Goal: Task Accomplishment & Management: Manage account settings

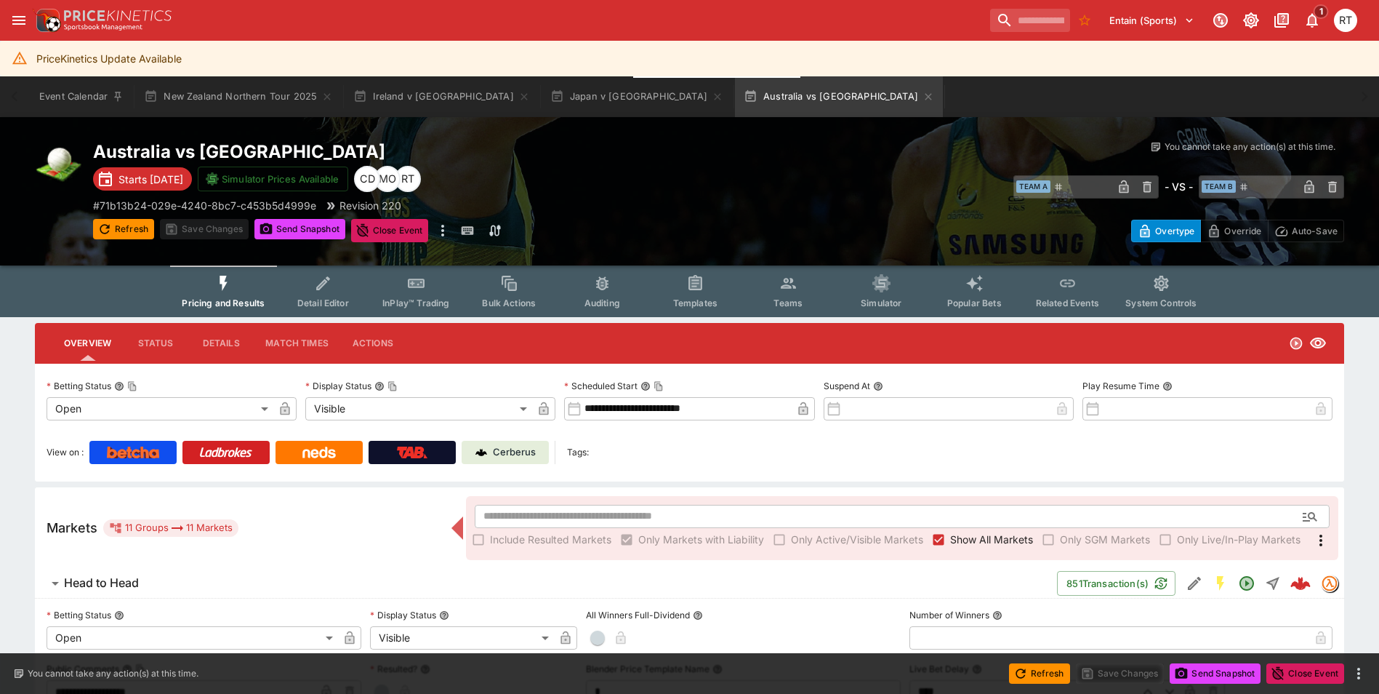
click at [521, 448] on p "Cerberus" at bounding box center [514, 452] width 43 height 15
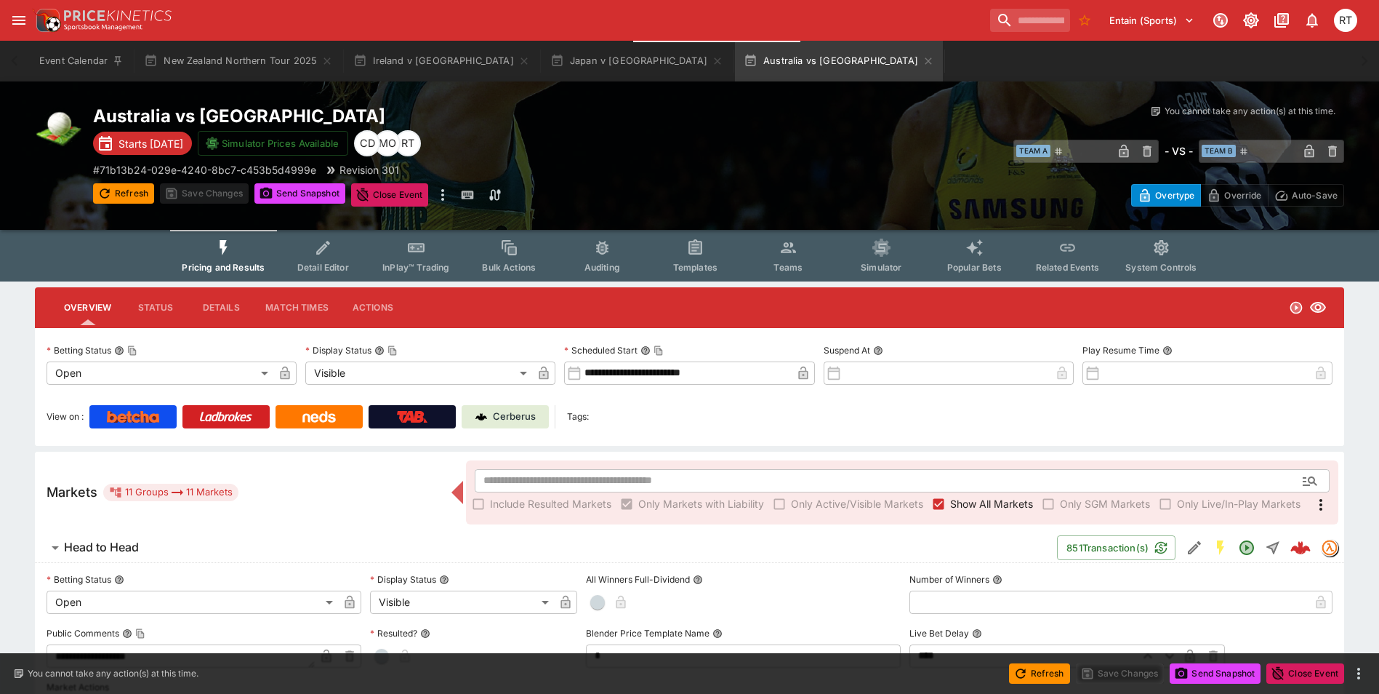
click at [419, 265] on span "InPlay™ Trading" at bounding box center [416, 267] width 67 height 11
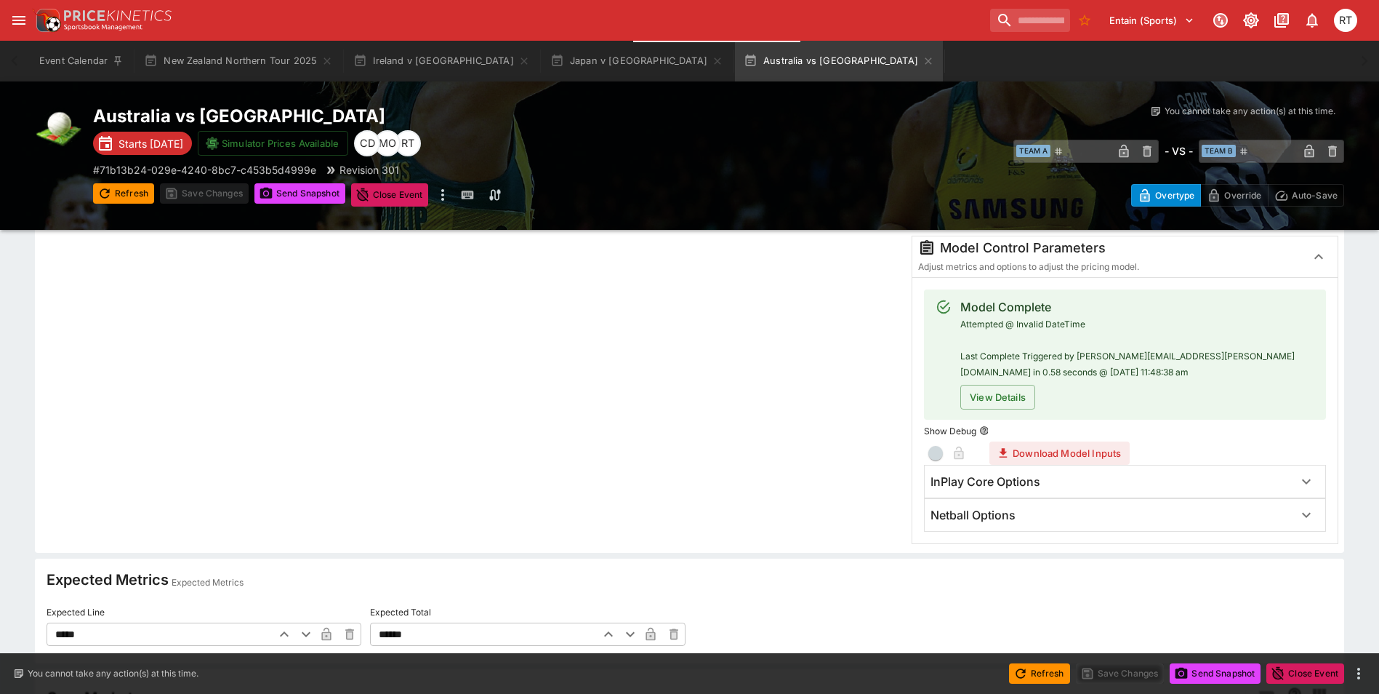
scroll to position [364, 0]
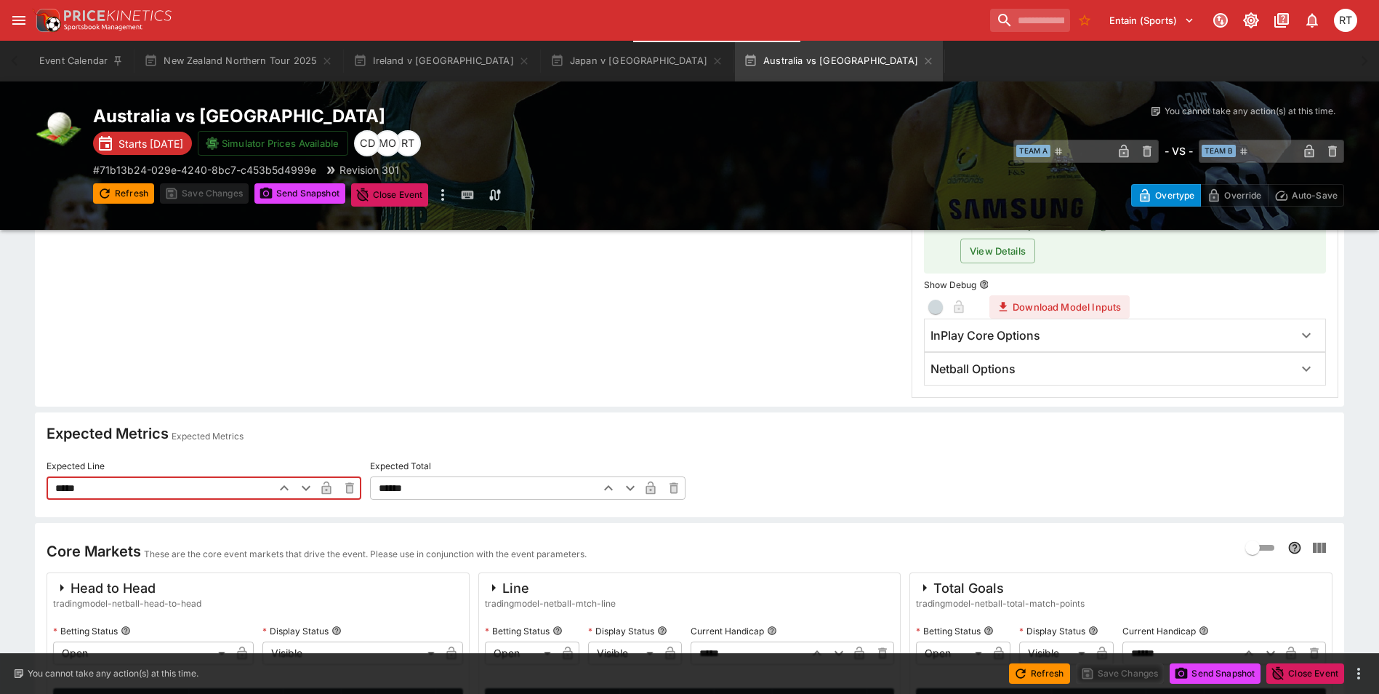
drag, startPoint x: 89, startPoint y: 486, endPoint x: 16, endPoint y: 486, distance: 72.7
click at [16, 486] on div "**********" at bounding box center [689, 502] width 1379 height 1157
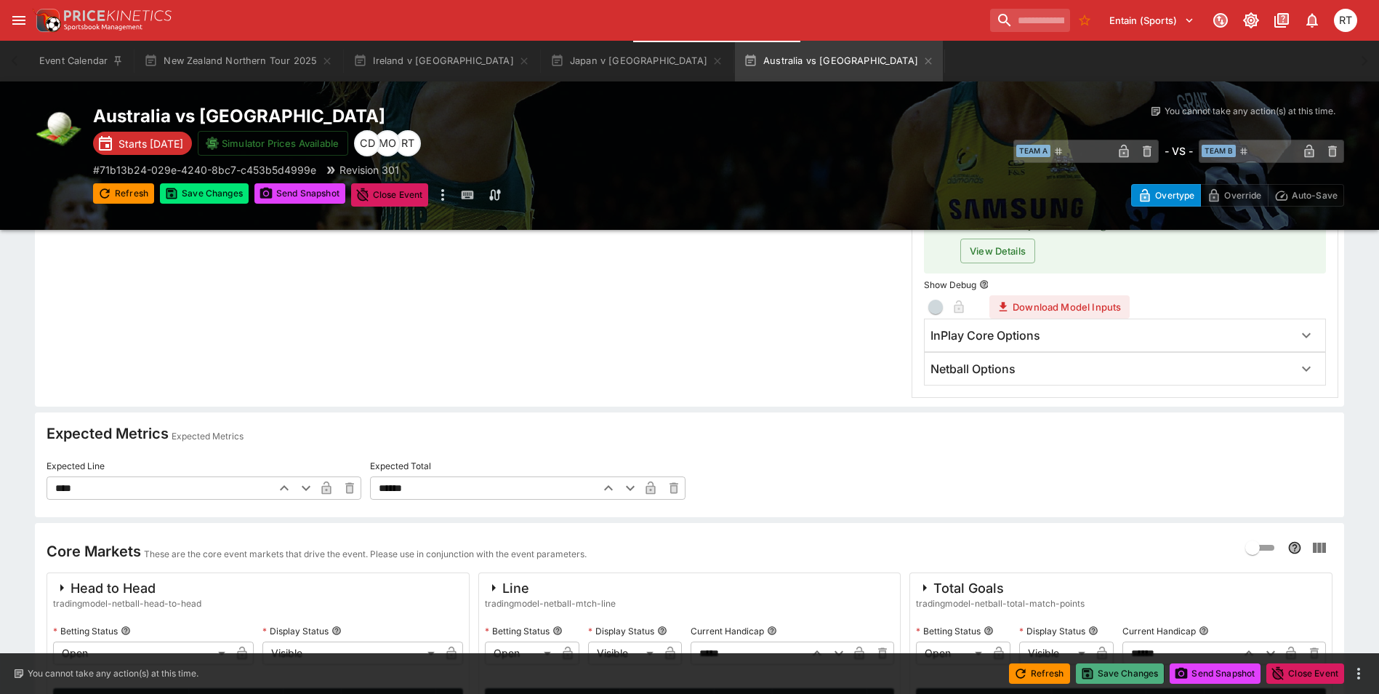
click at [1123, 676] on button "Save Changes" at bounding box center [1120, 673] width 89 height 20
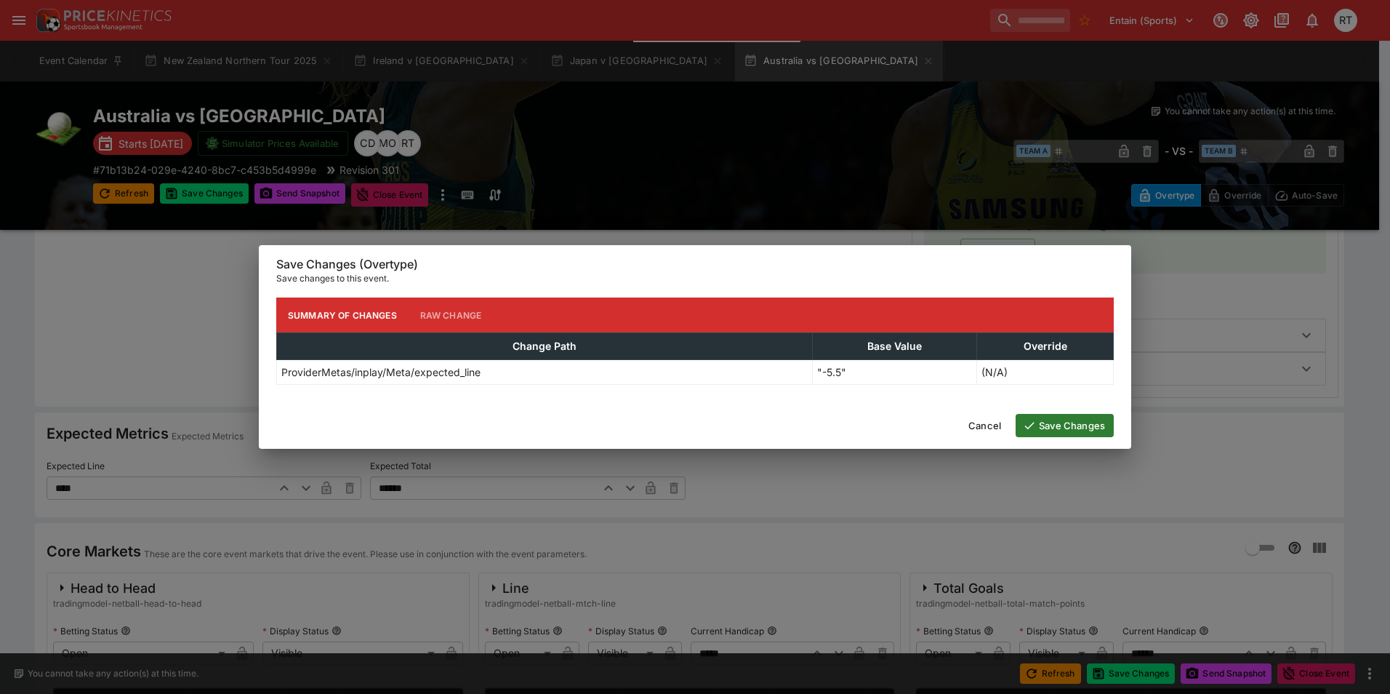
click at [1058, 429] on button "Save Changes" at bounding box center [1065, 425] width 98 height 23
type input "*****"
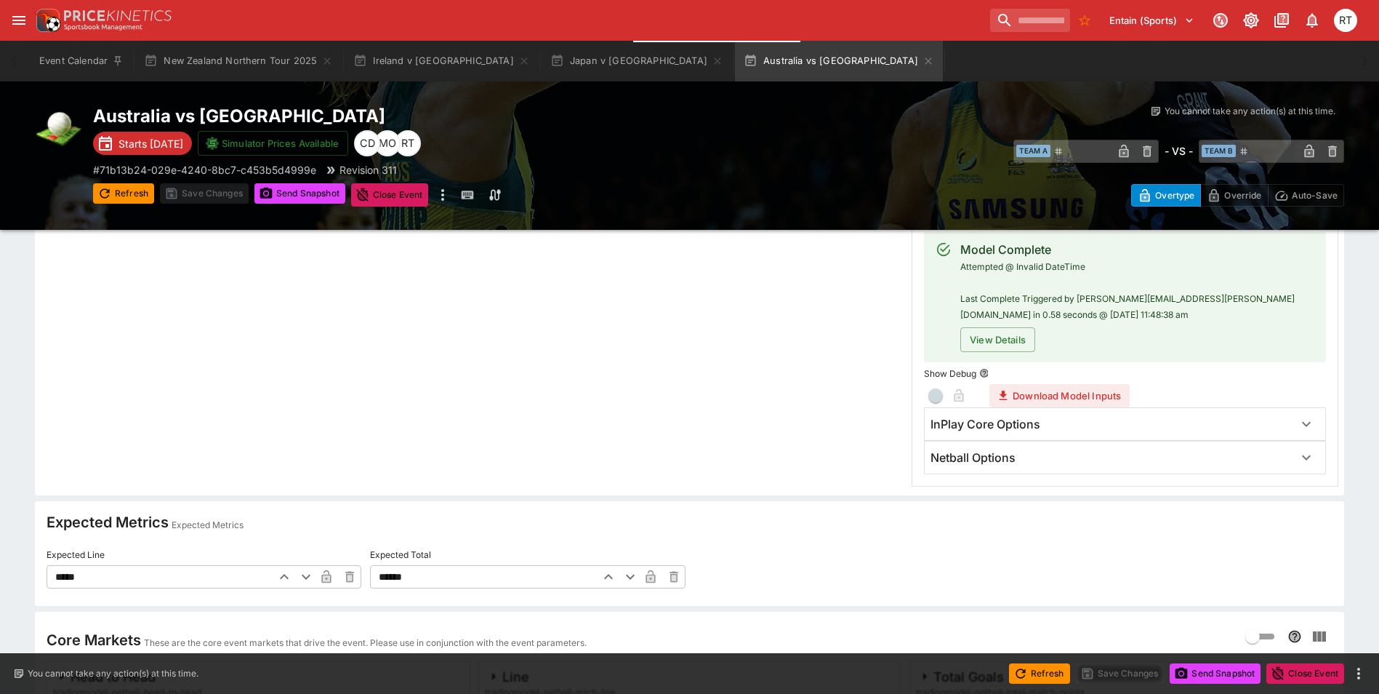
type input "****"
type input "*****"
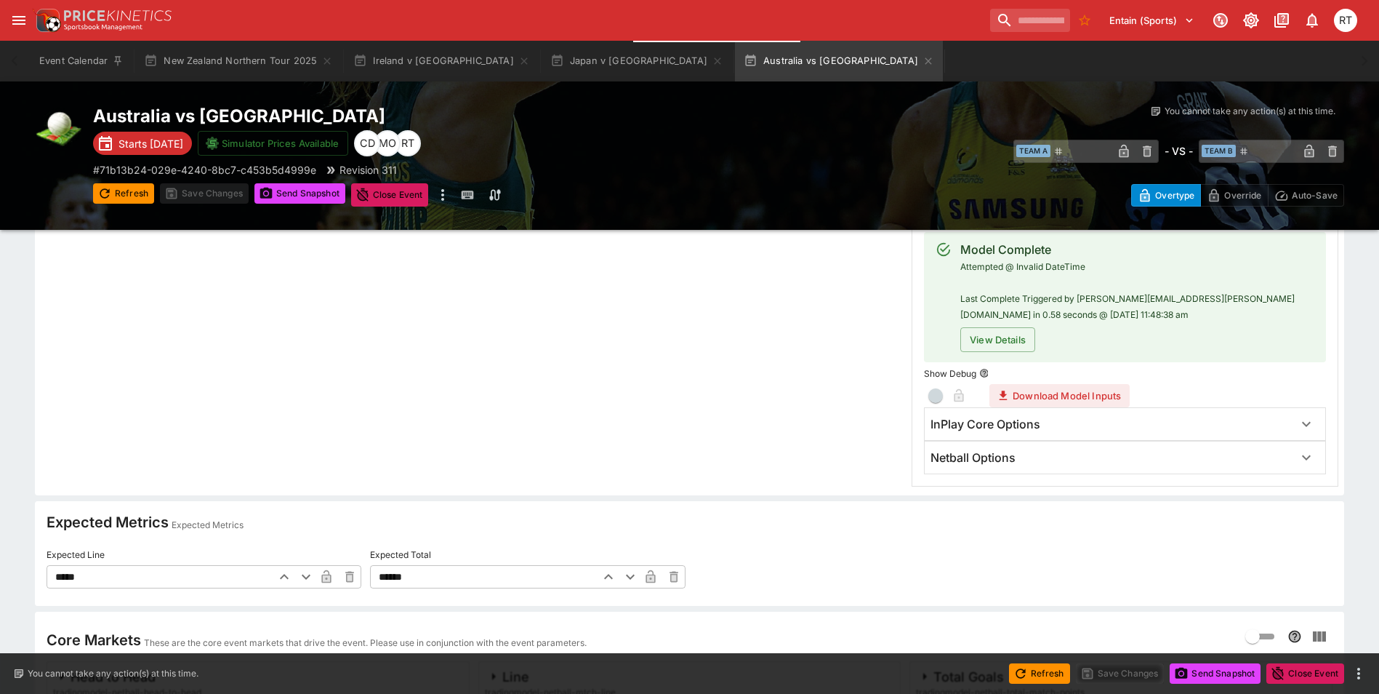
type input "****"
type input "******"
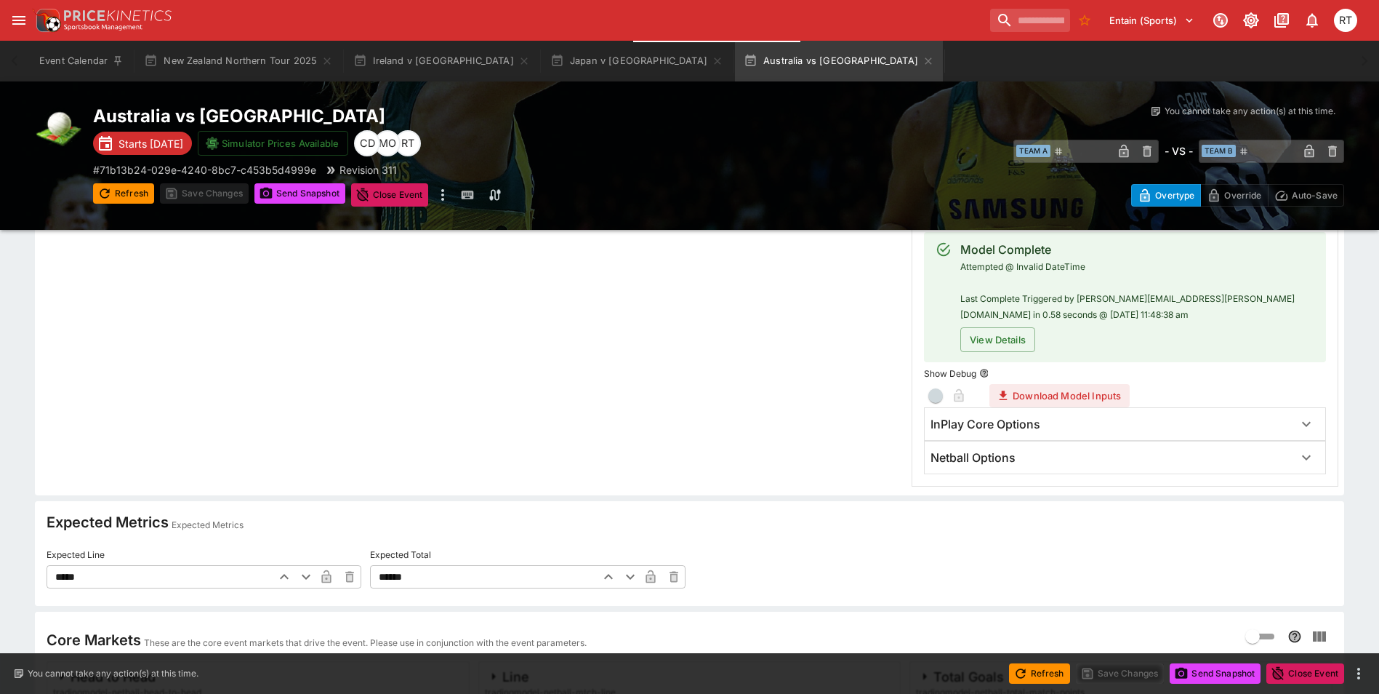
type input "****"
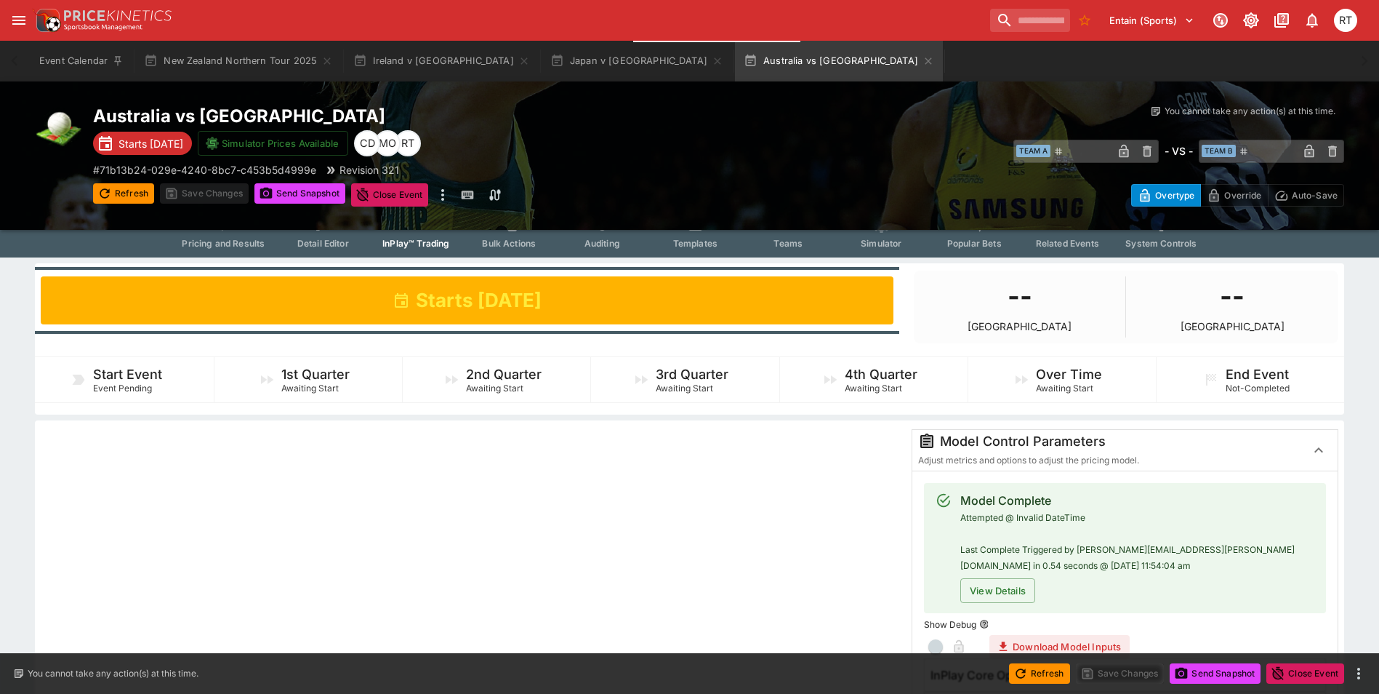
scroll to position [0, 0]
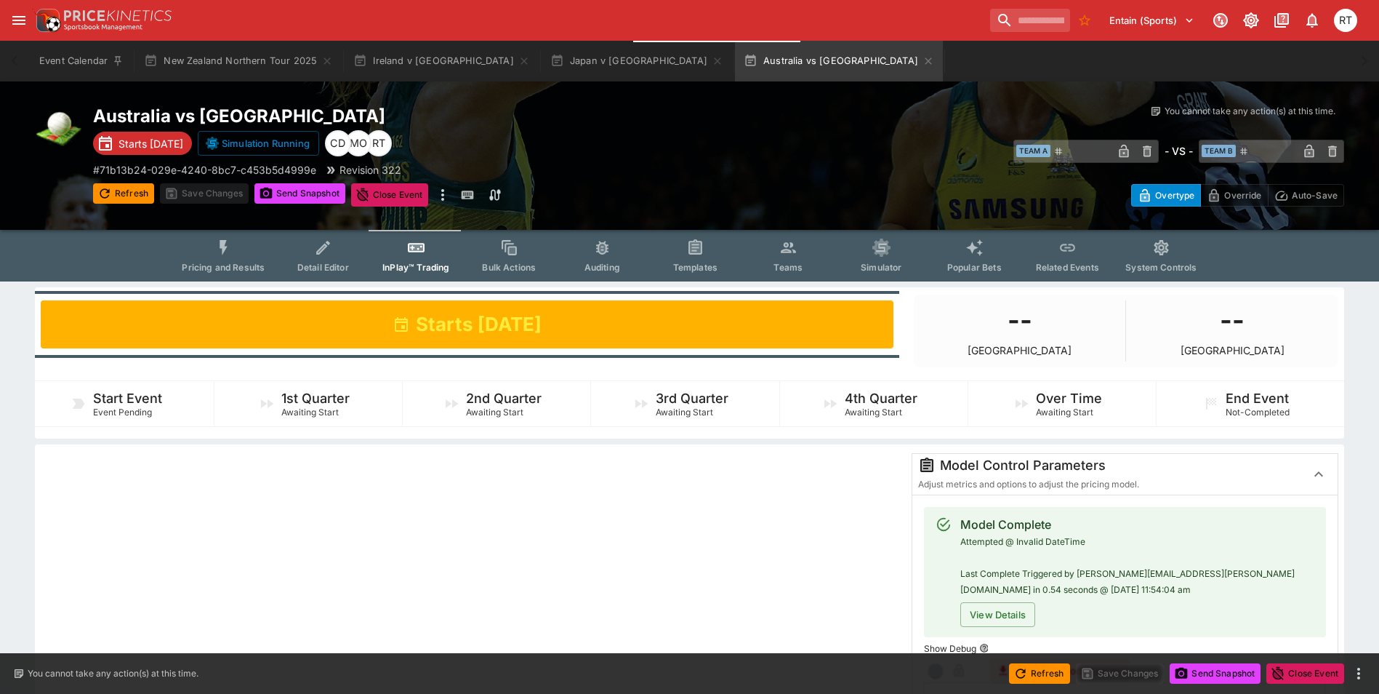
click at [213, 243] on button "Pricing and Results" at bounding box center [223, 256] width 106 height 52
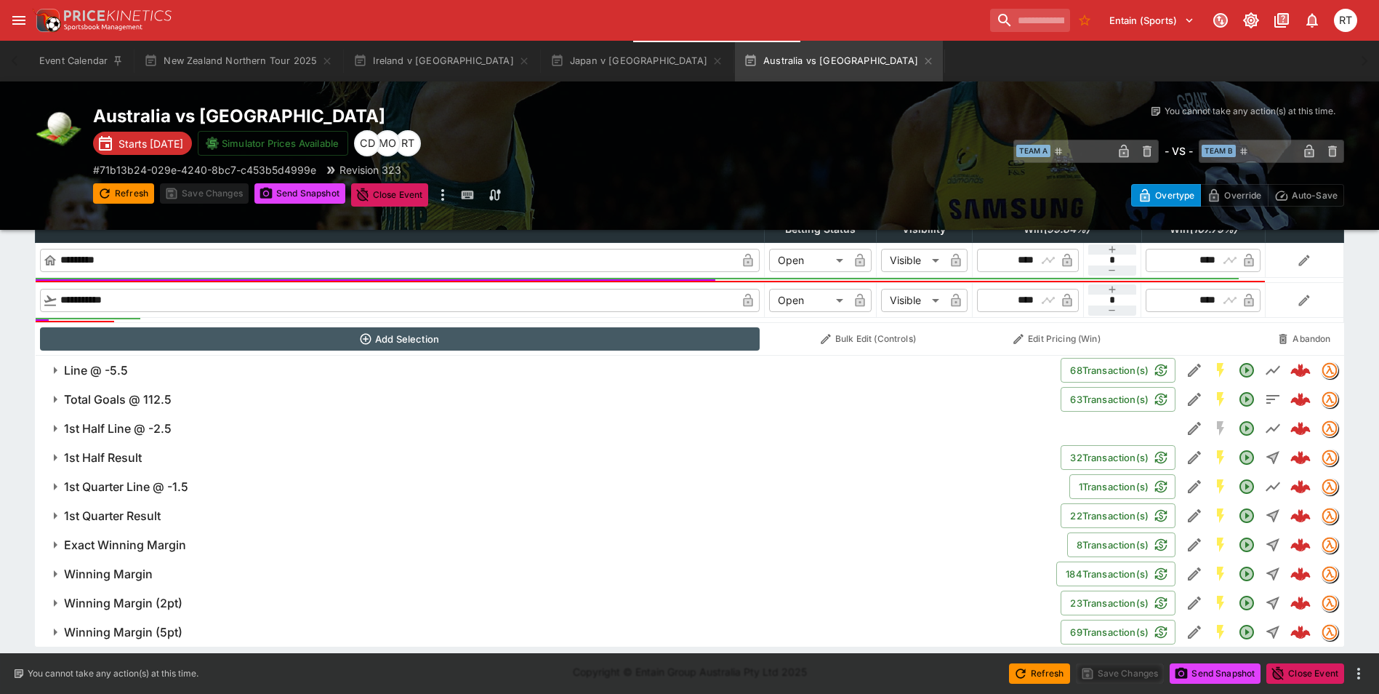
scroll to position [590, 0]
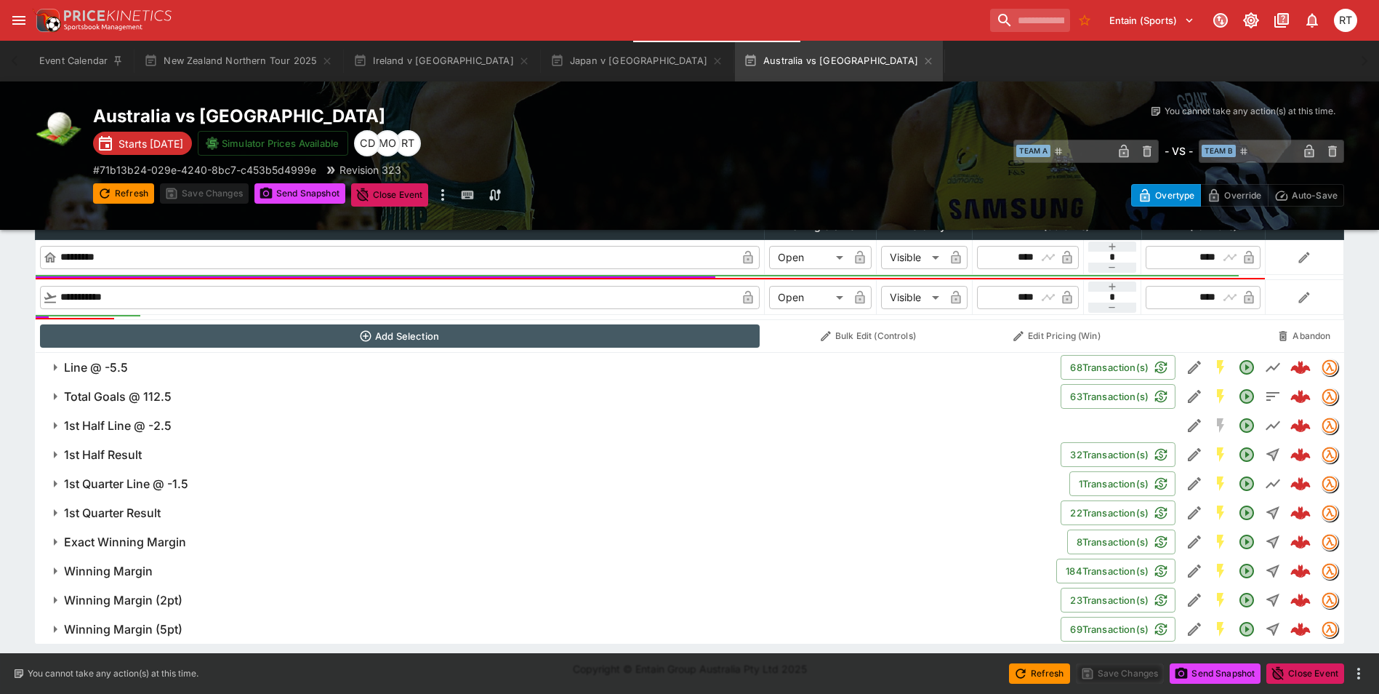
click at [110, 364] on h6 "Line @ -5.5" at bounding box center [96, 367] width 64 height 15
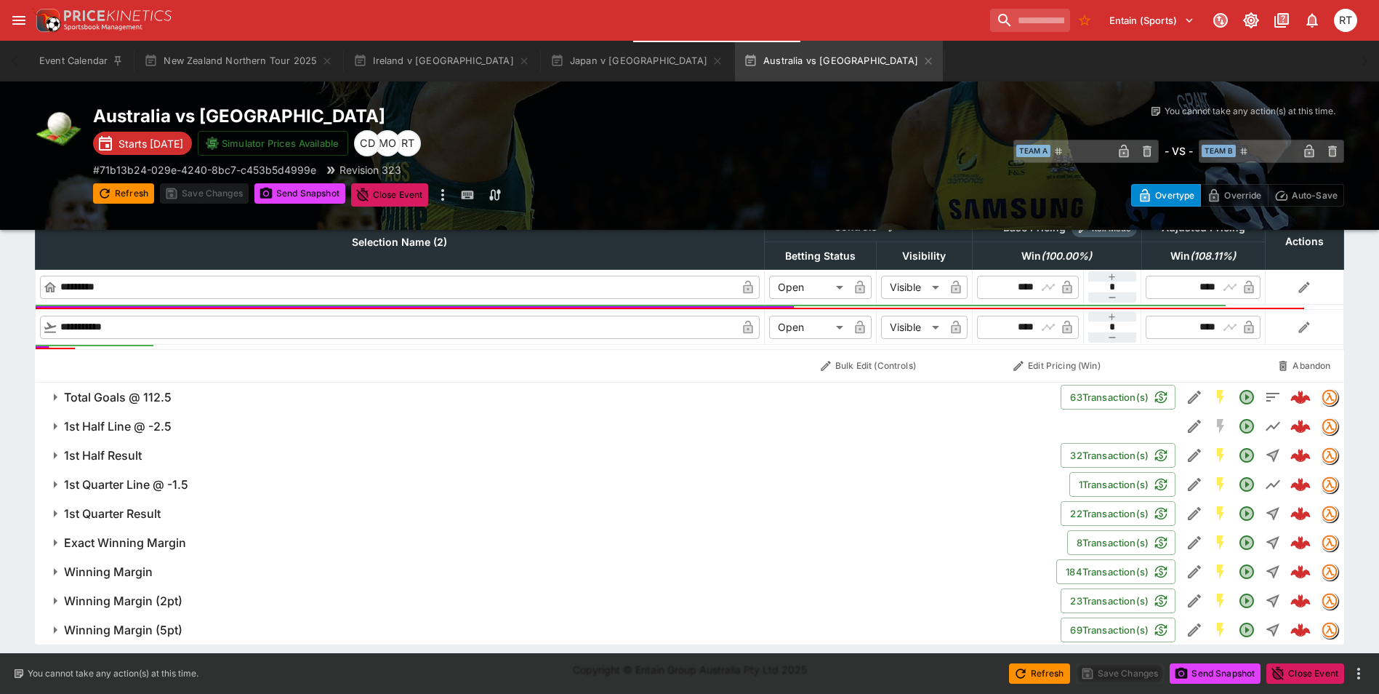
scroll to position [972, 0]
click at [127, 425] on h6 "1st Half Line @ -2.5" at bounding box center [118, 425] width 108 height 15
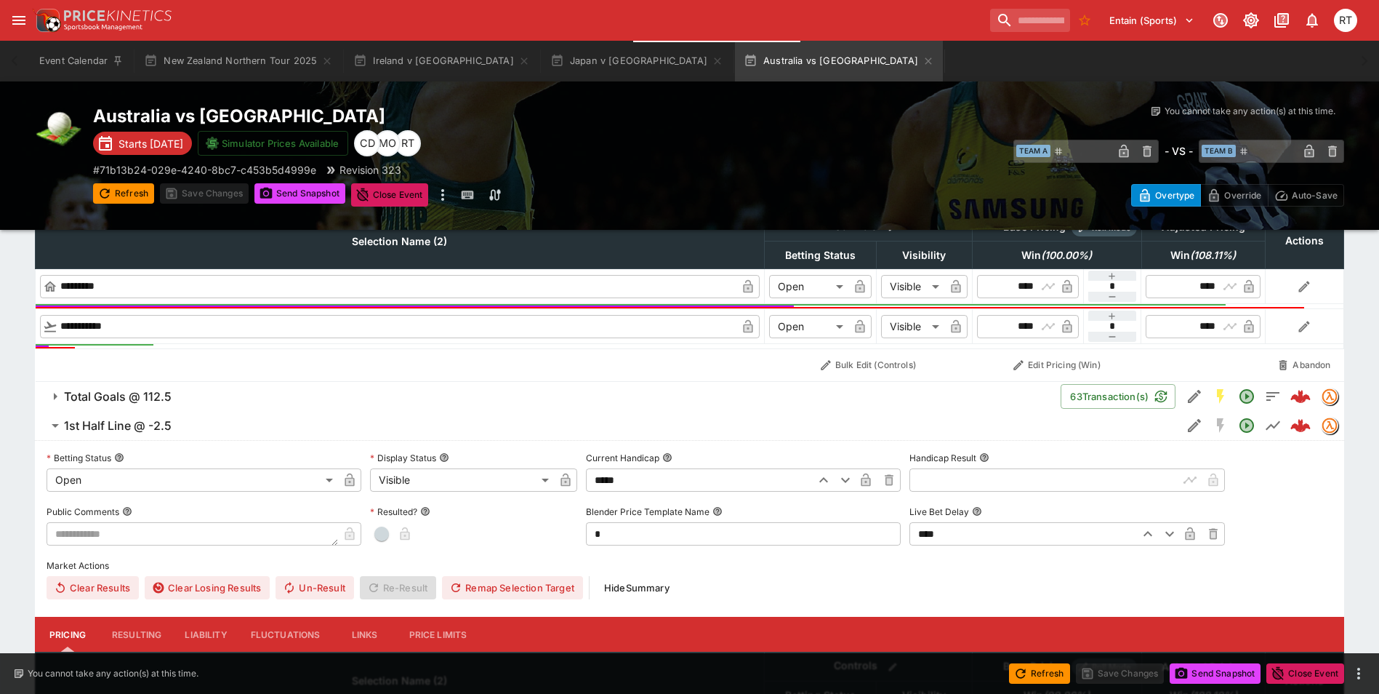
click at [137, 401] on h6 "Total Goals @ 112.5" at bounding box center [118, 396] width 108 height 15
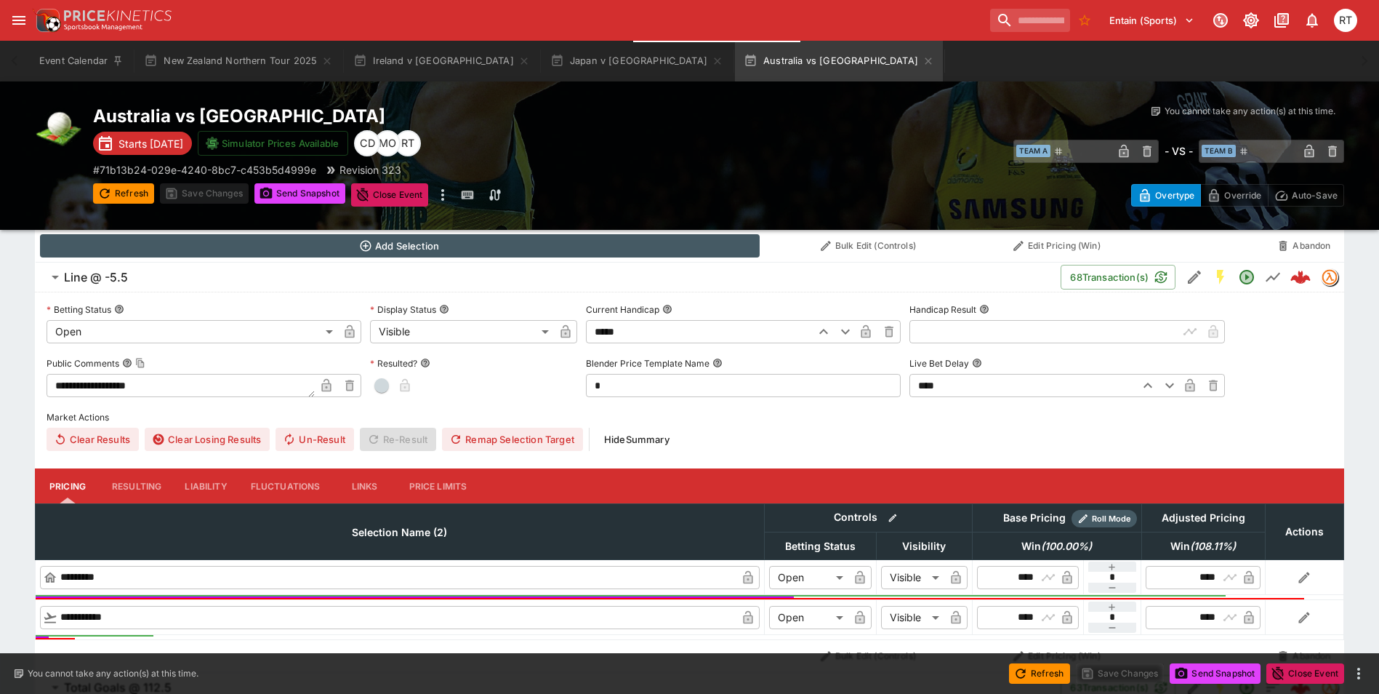
scroll to position [535, 0]
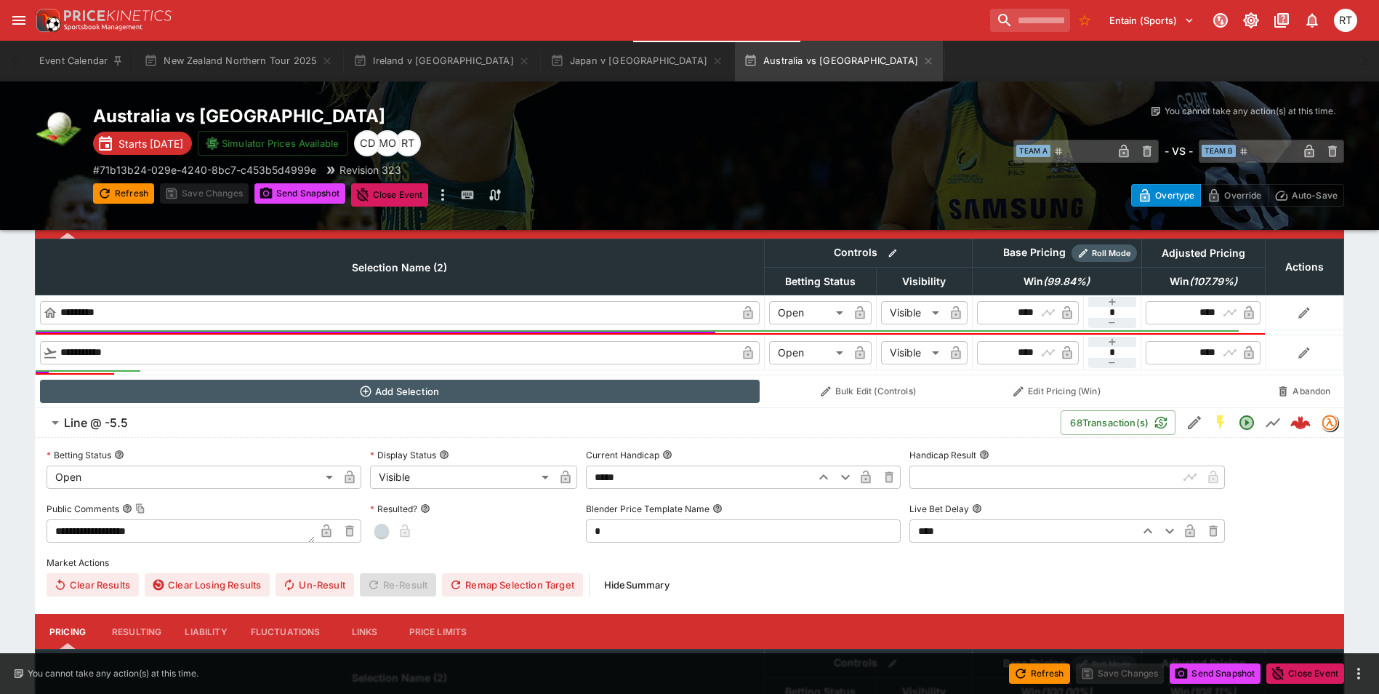
click at [146, 422] on span "Line @ -5.5" at bounding box center [556, 422] width 985 height 15
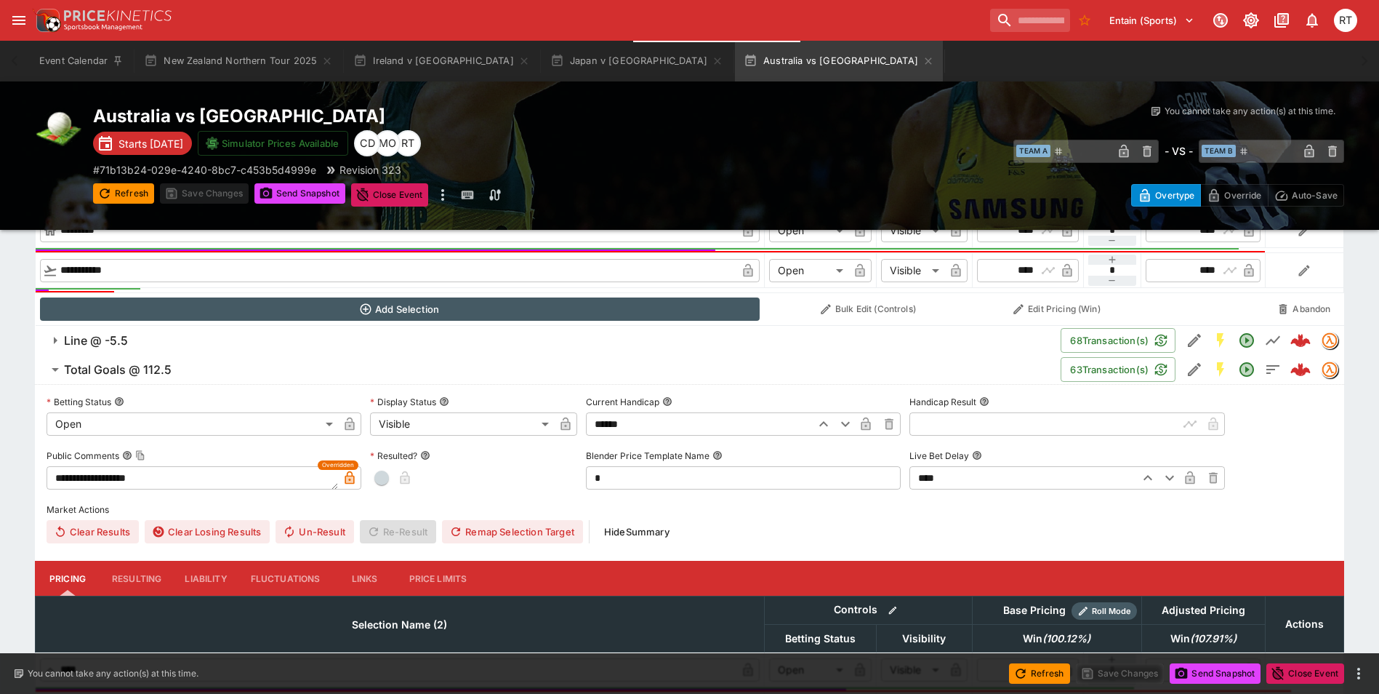
scroll to position [608, 0]
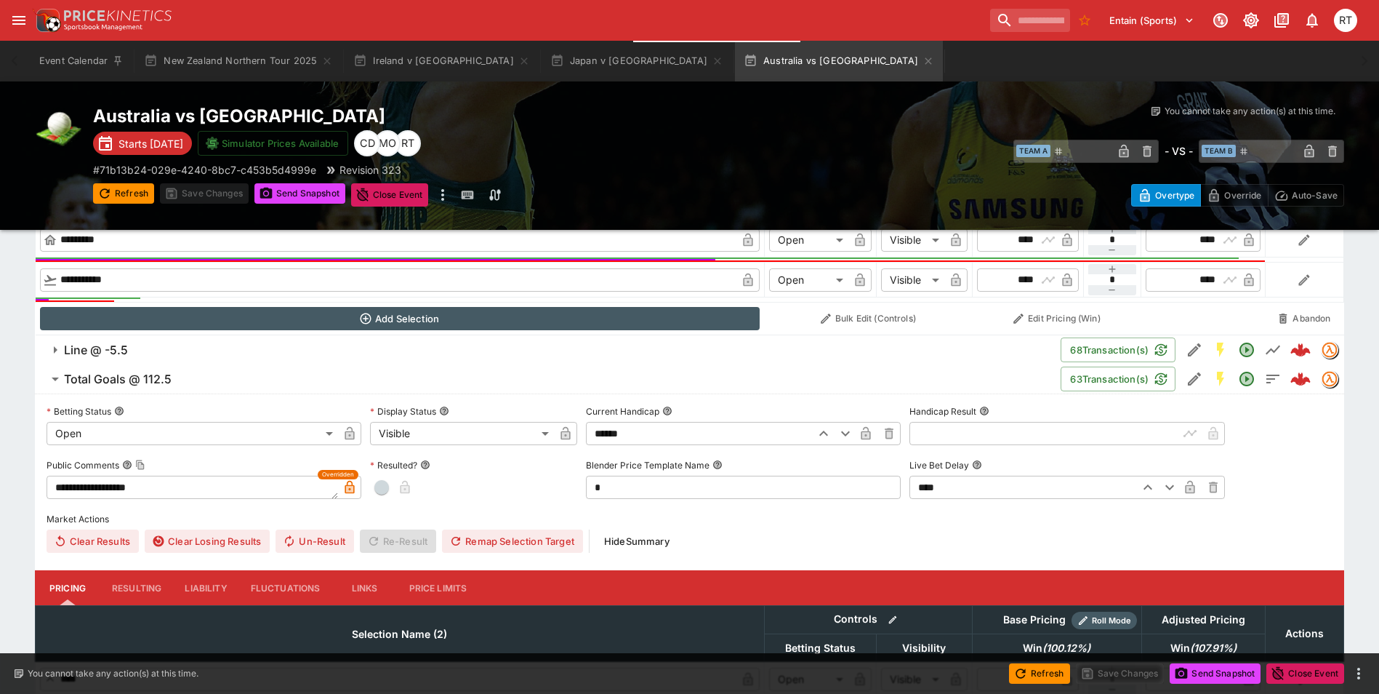
click at [188, 385] on span "Total Goals @ 112.5" at bounding box center [556, 379] width 985 height 15
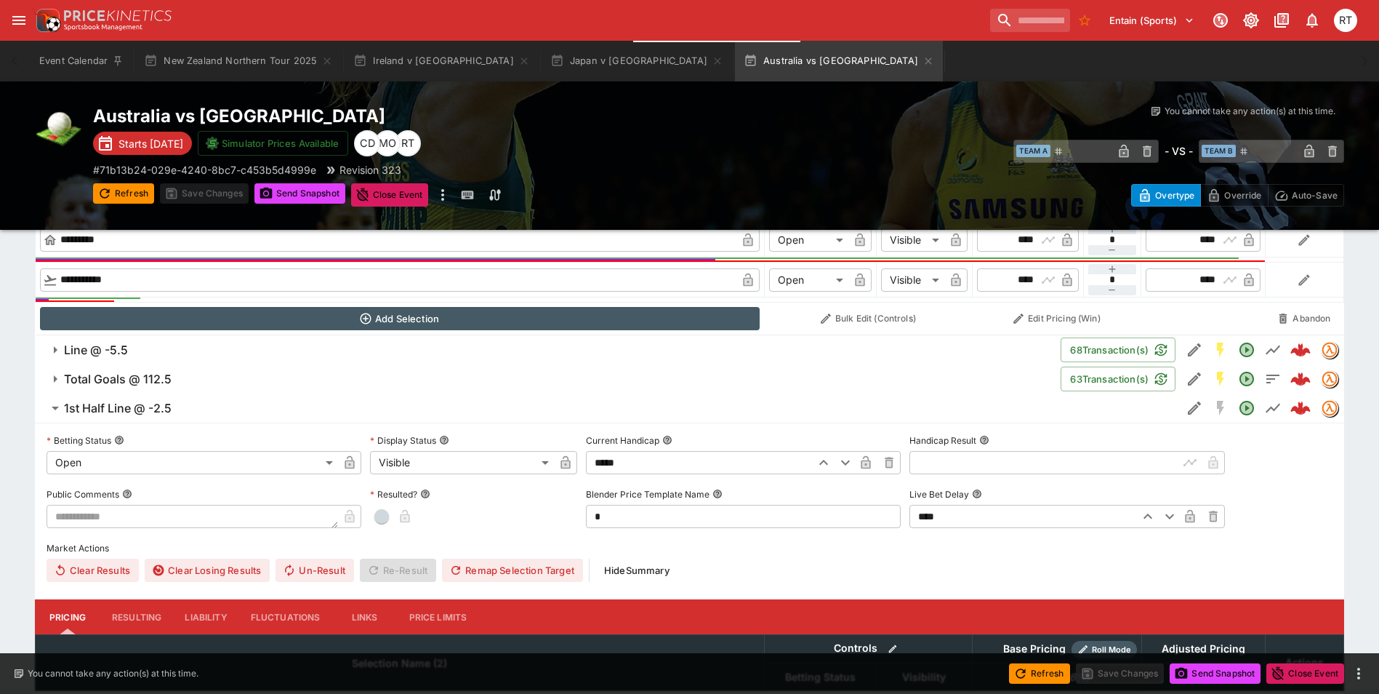
click at [191, 411] on span "1st Half Line @ -2.5" at bounding box center [617, 408] width 1106 height 15
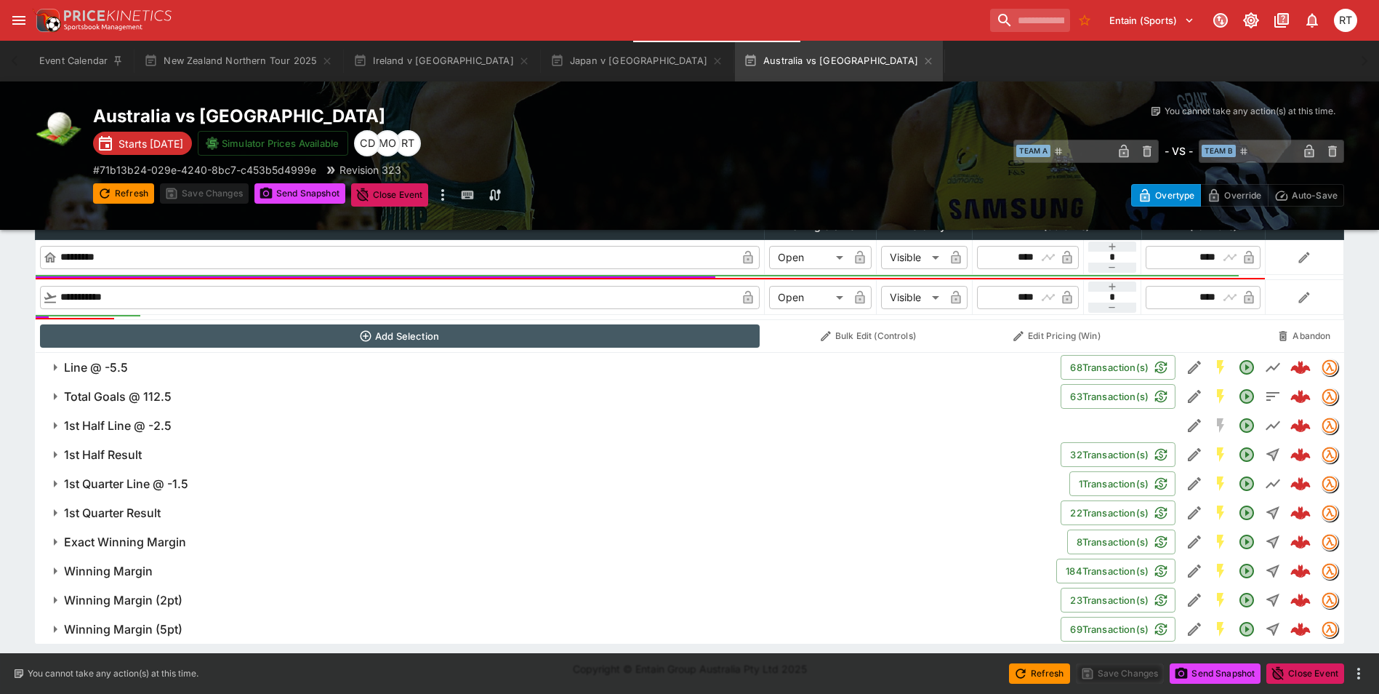
scroll to position [590, 0]
click at [175, 394] on span "Total Goals @ 112.5" at bounding box center [556, 396] width 985 height 15
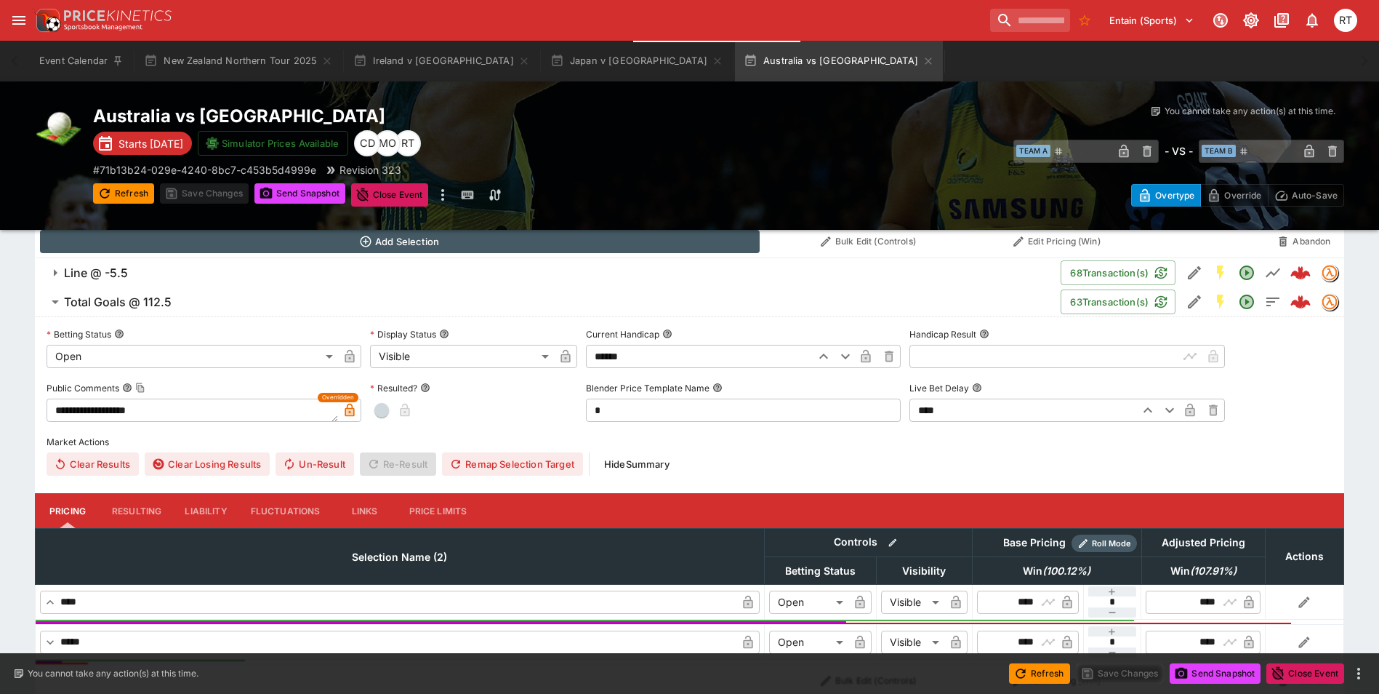
scroll to position [663, 0]
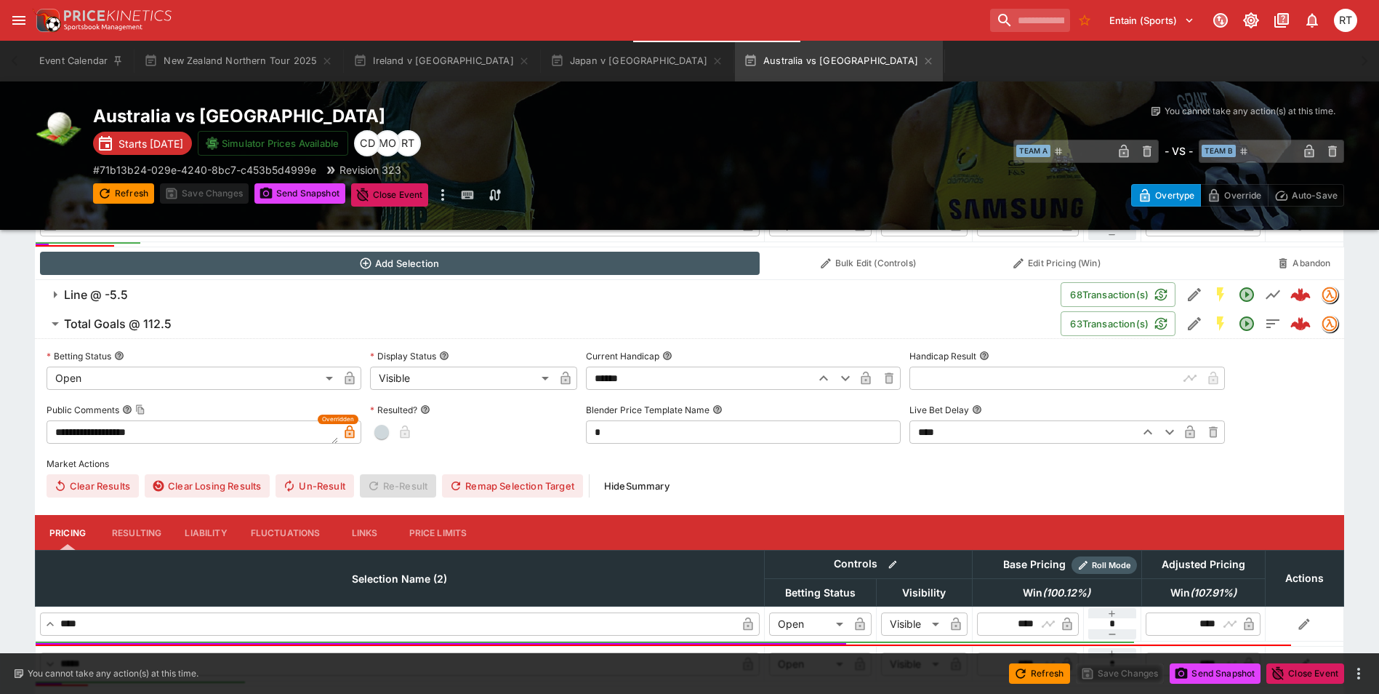
click at [152, 302] on span "Line @ -5.5" at bounding box center [556, 294] width 985 height 15
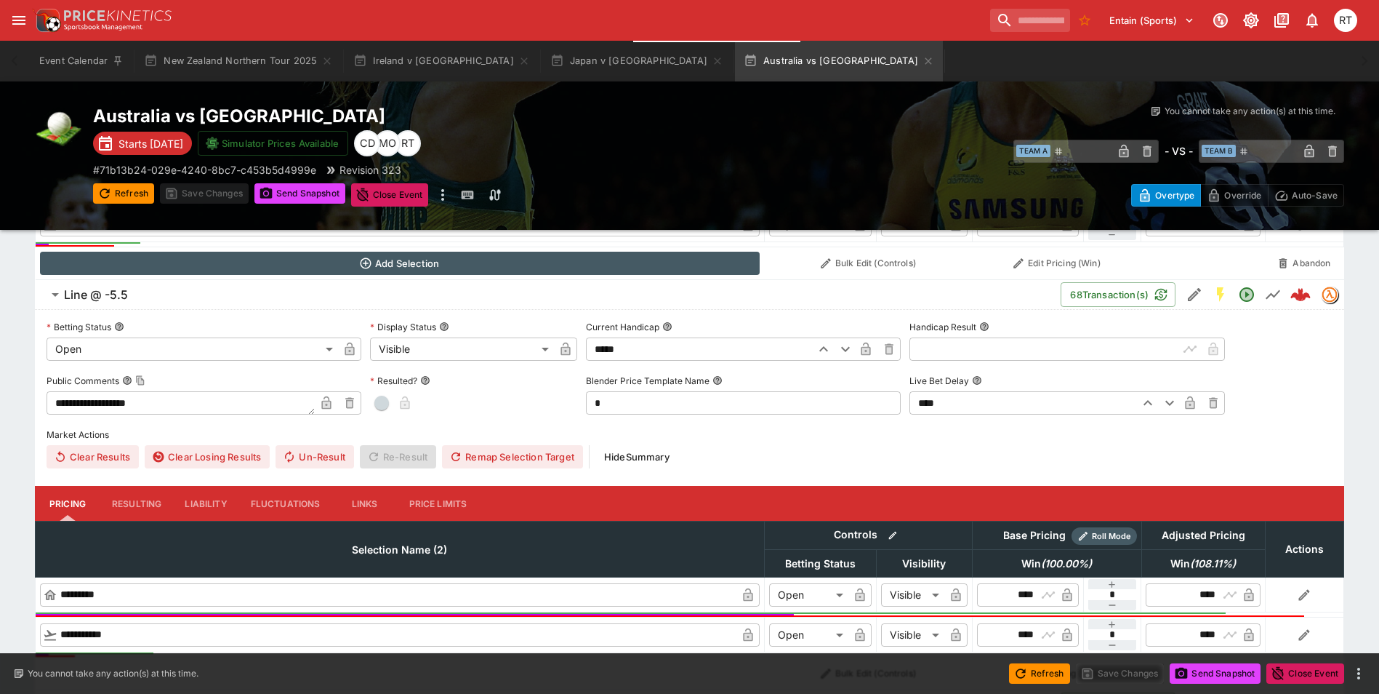
click at [152, 302] on span "Line @ -5.5" at bounding box center [556, 294] width 985 height 15
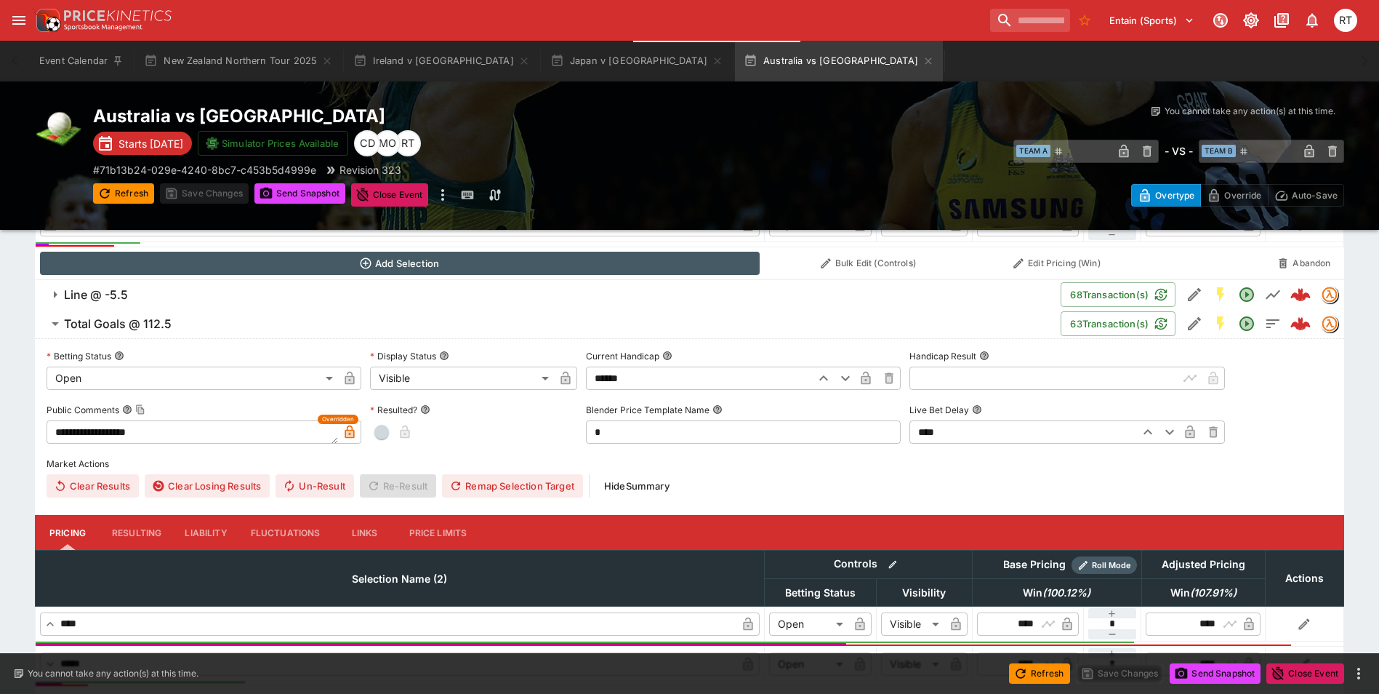
click at [155, 320] on h6 "Total Goals @ 112.5" at bounding box center [118, 323] width 108 height 15
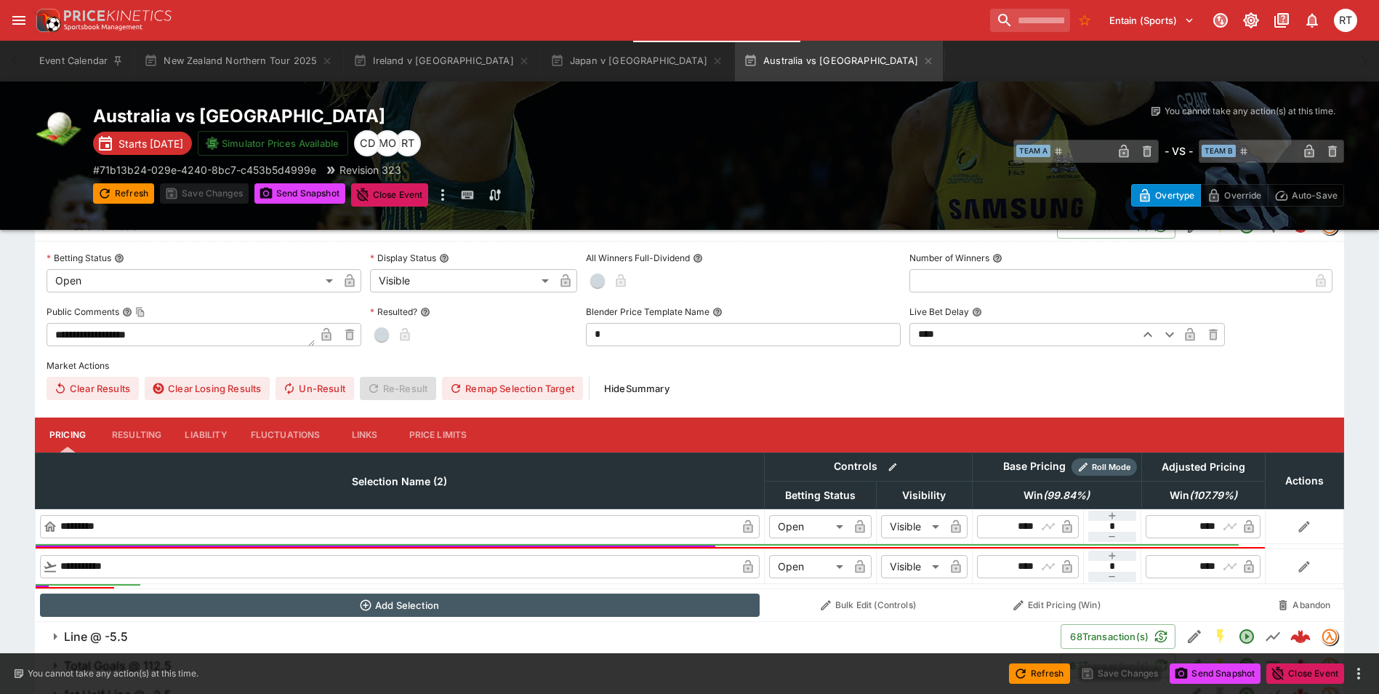
scroll to position [300, 0]
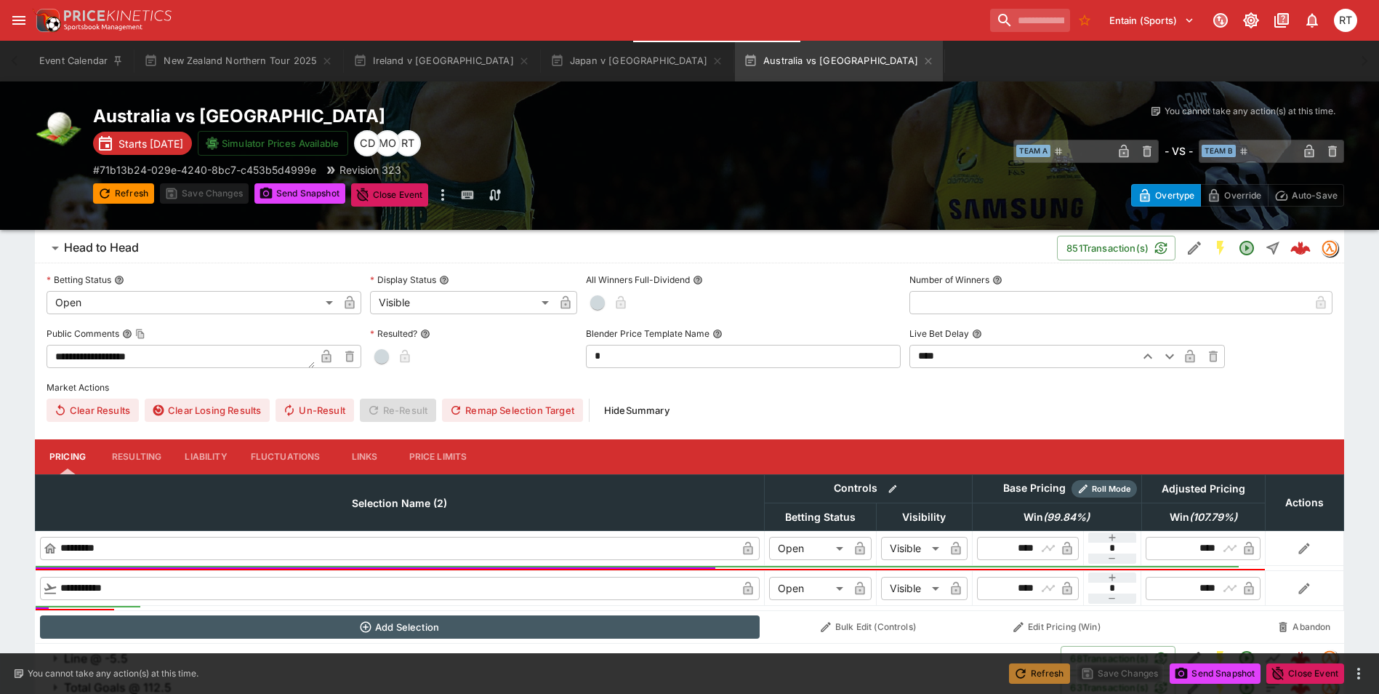
click at [1038, 665] on button "Refresh" at bounding box center [1039, 673] width 61 height 20
click at [1191, 249] on icon "Edit Detail" at bounding box center [1194, 247] width 13 height 13
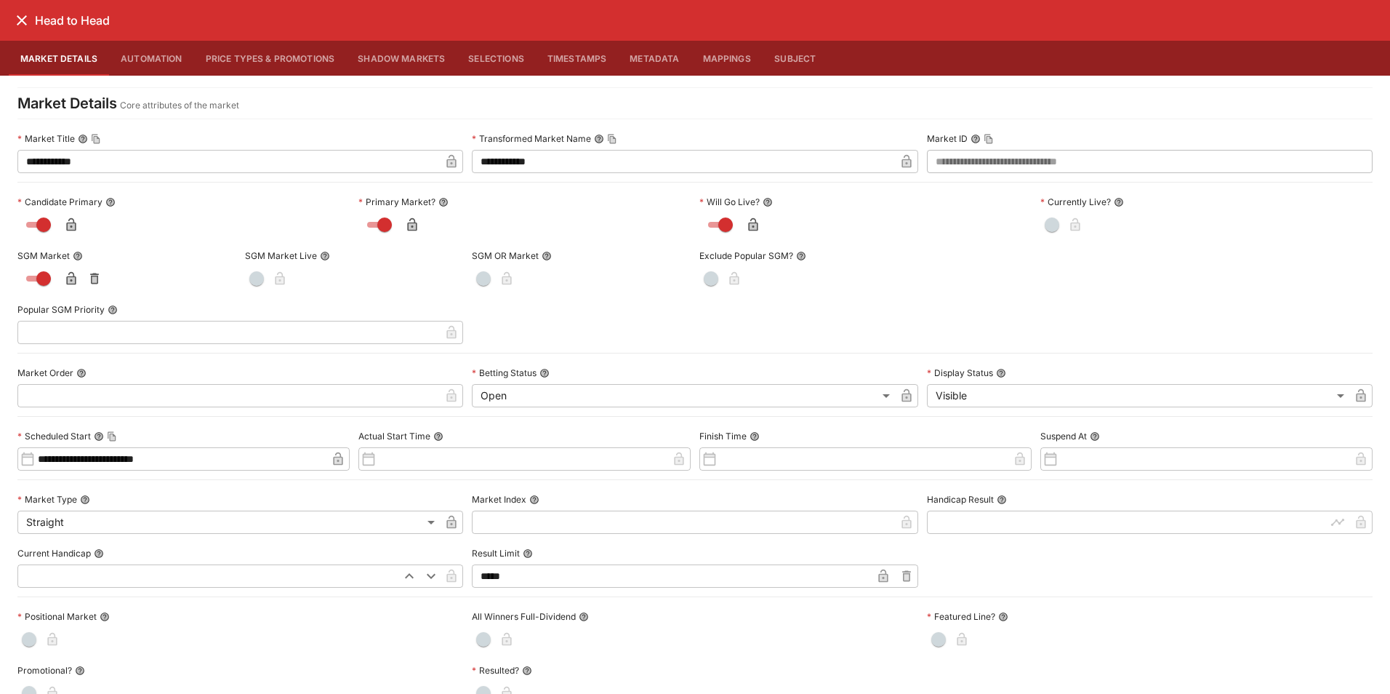
click at [169, 57] on button "Automation" at bounding box center [151, 58] width 85 height 35
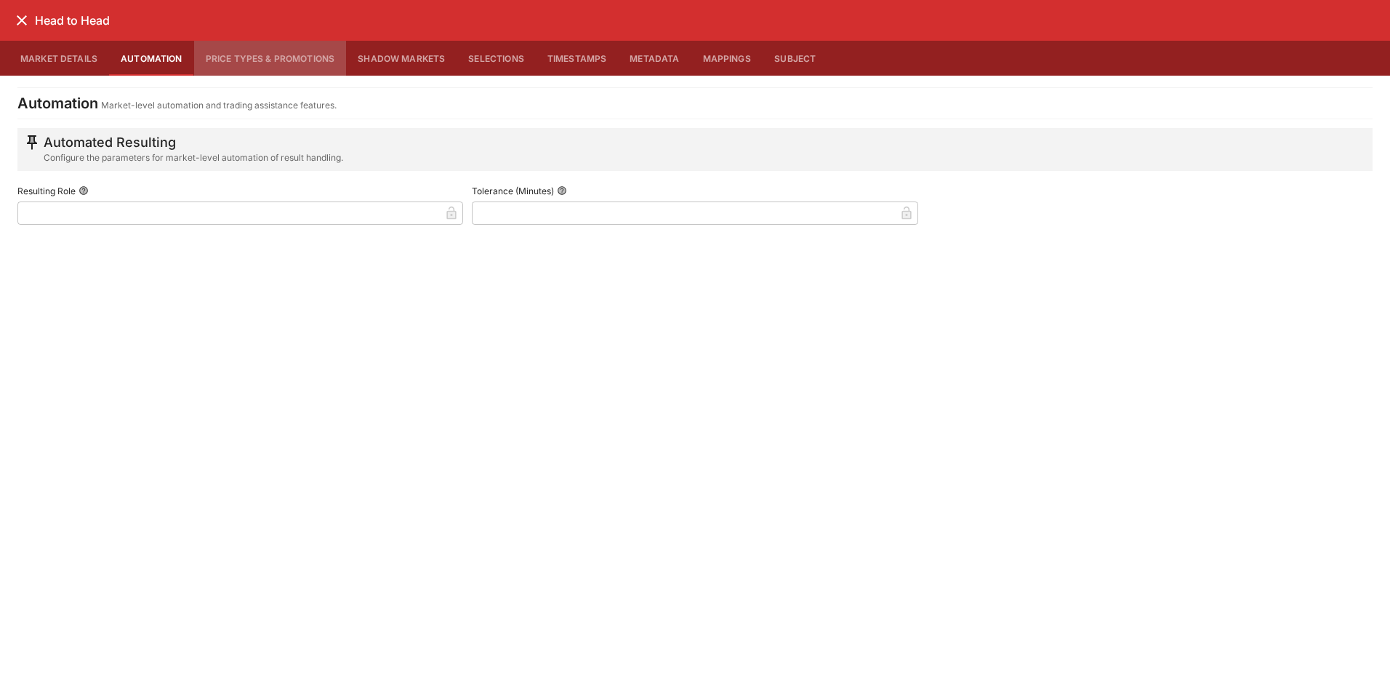
click at [257, 57] on button "Price Types & Promotions" at bounding box center [270, 58] width 153 height 35
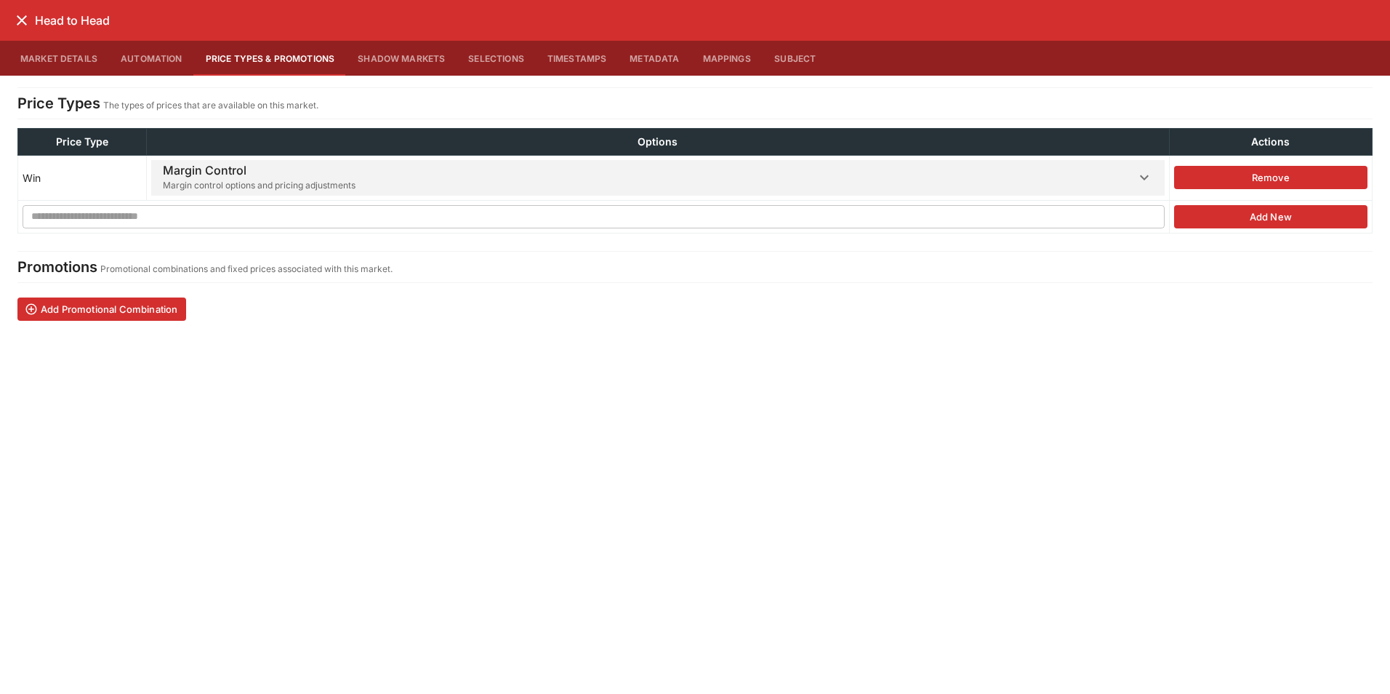
click at [280, 175] on h6 "Margin Control" at bounding box center [259, 170] width 193 height 15
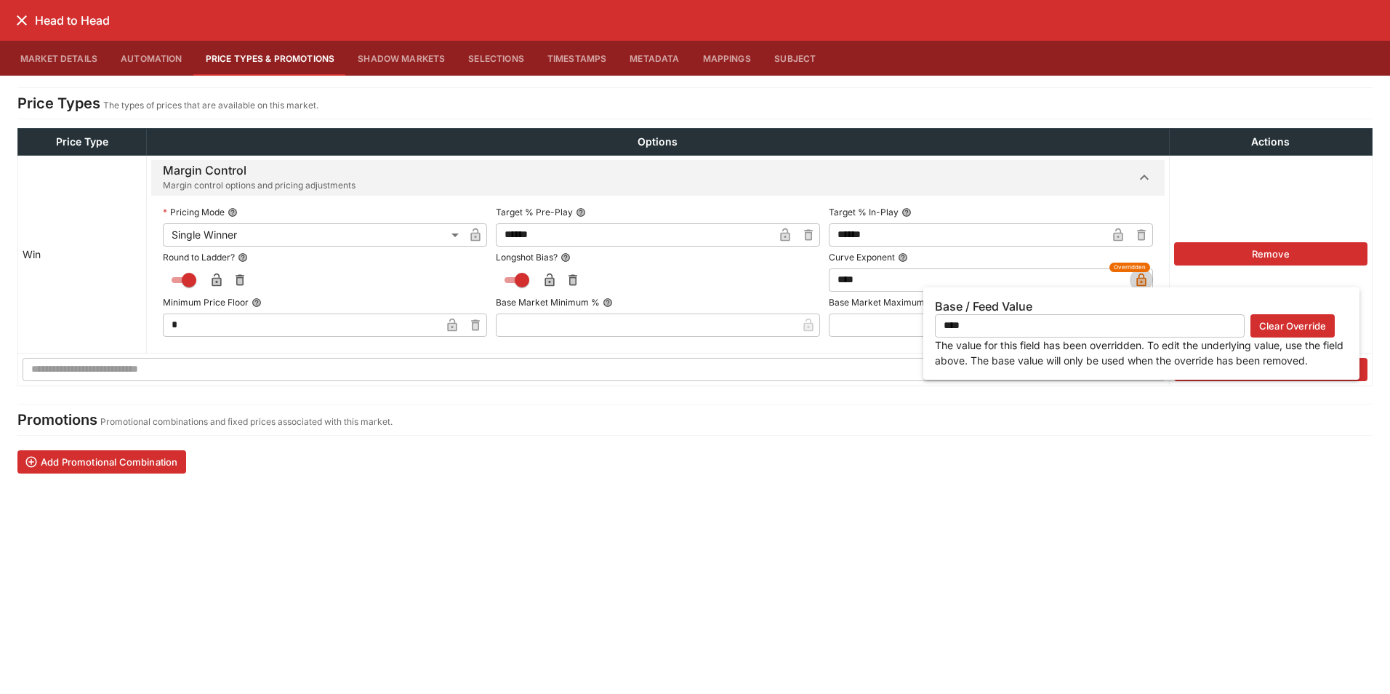
click at [1144, 280] on icon "button" at bounding box center [1141, 282] width 7 height 6
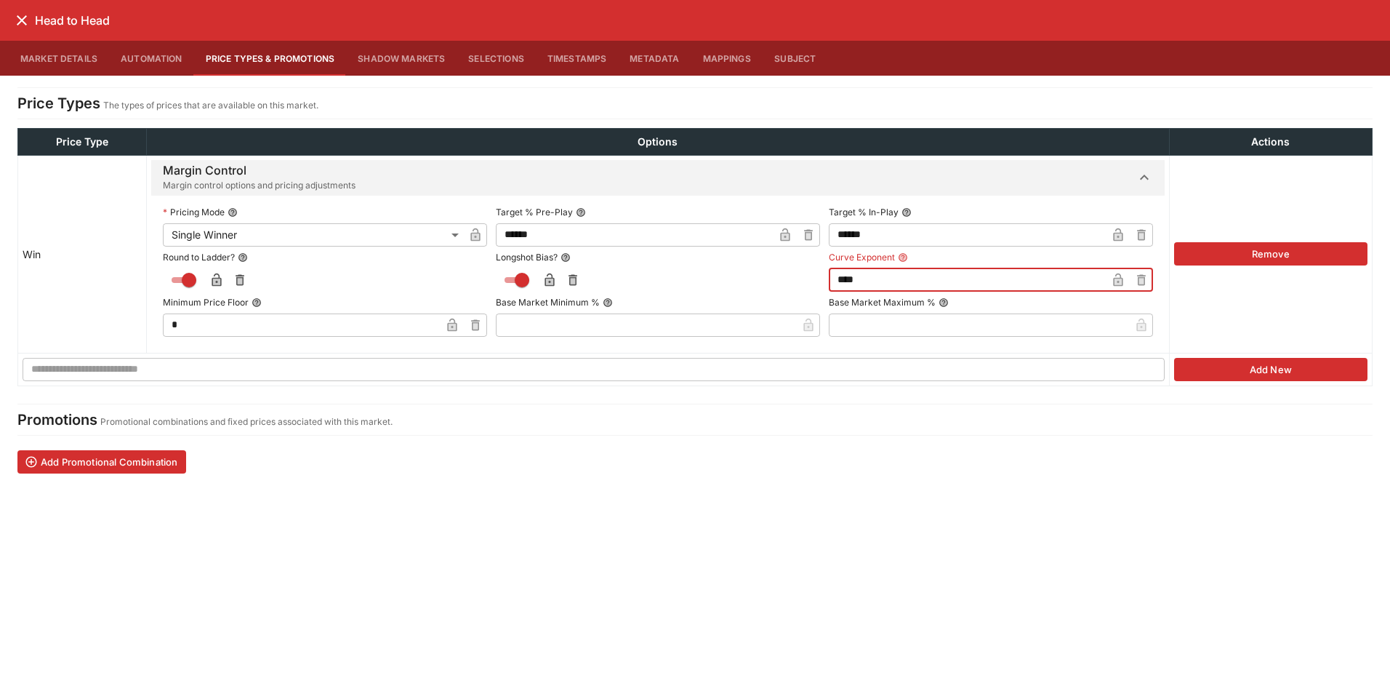
click at [936, 286] on input "****" at bounding box center [968, 279] width 278 height 23
drag, startPoint x: 936, startPoint y: 286, endPoint x: 818, endPoint y: 284, distance: 117.8
click at [818, 284] on div "Round to Ladder? Longshot Bias? Curve Exponent **** ​" at bounding box center [658, 269] width 990 height 45
type input "****"
click at [1119, 285] on icon "button" at bounding box center [1117, 279] width 9 height 13
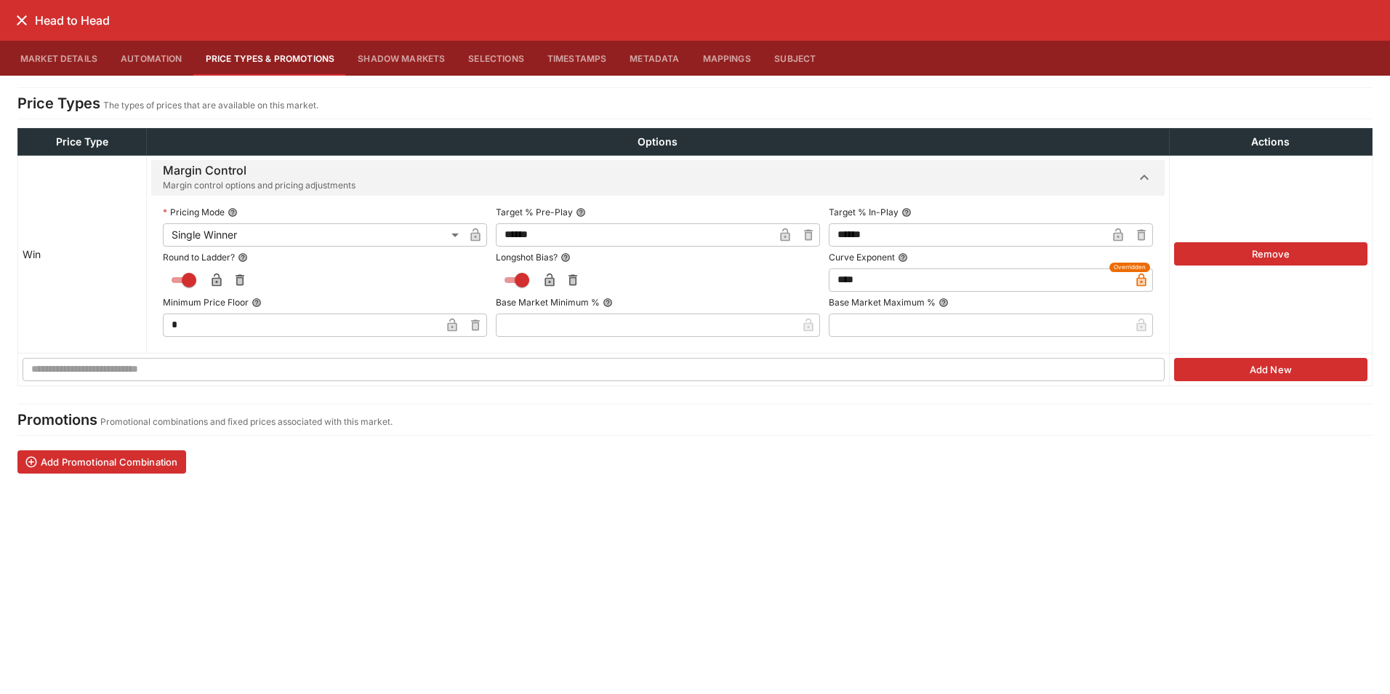
click at [25, 21] on icon "close" at bounding box center [21, 20] width 17 height 17
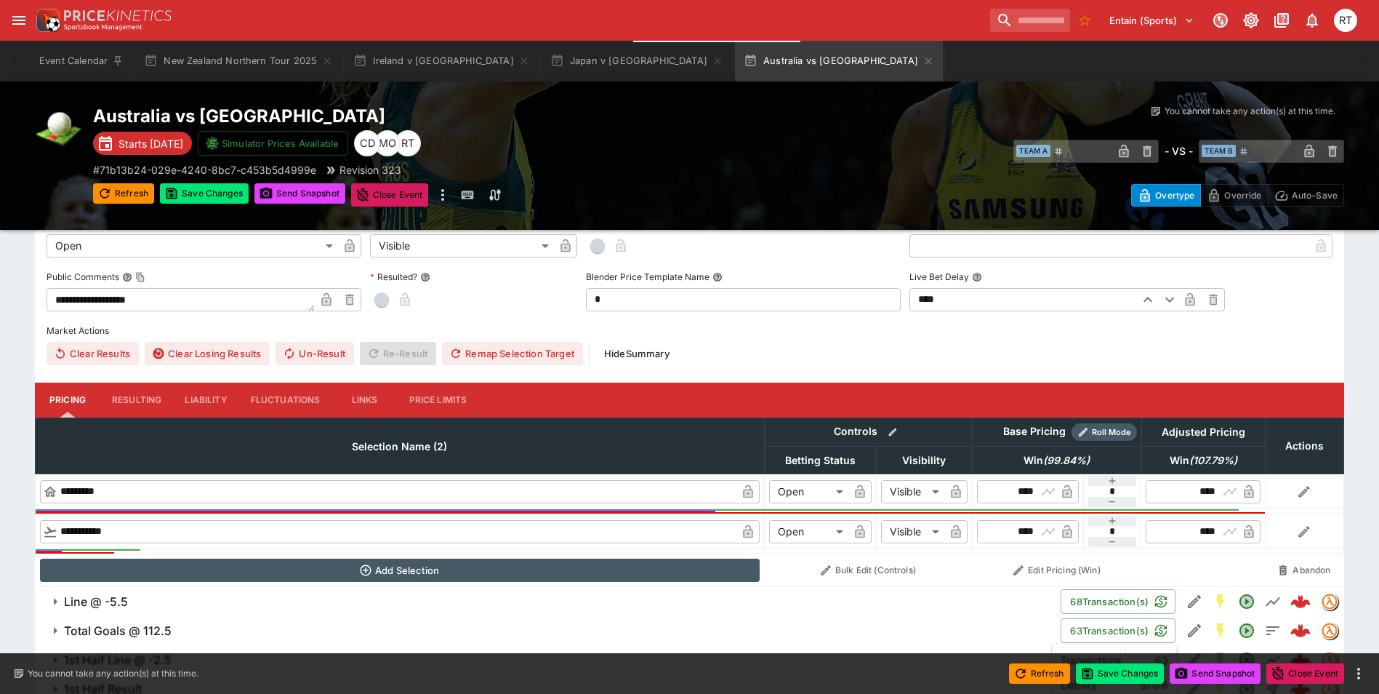
scroll to position [445, 0]
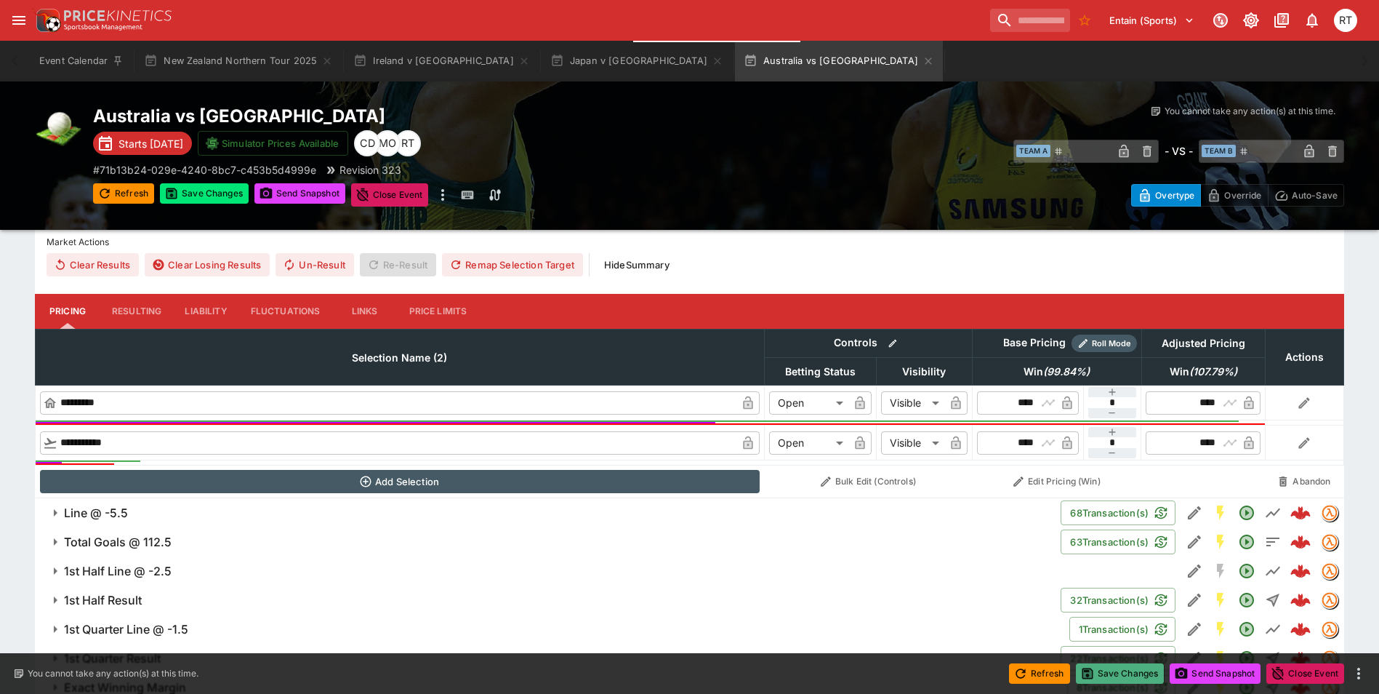
click at [1129, 669] on button "Save Changes" at bounding box center [1120, 673] width 89 height 20
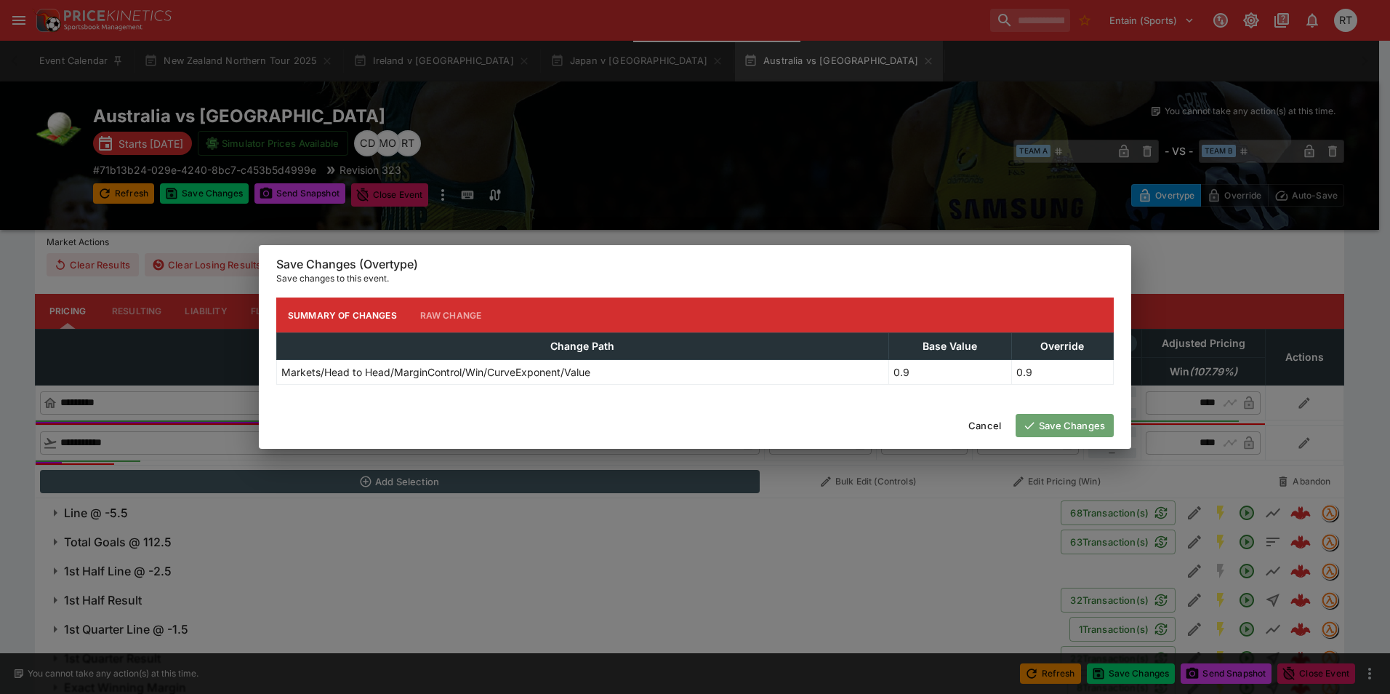
click at [1073, 426] on button "Save Changes" at bounding box center [1065, 425] width 98 height 23
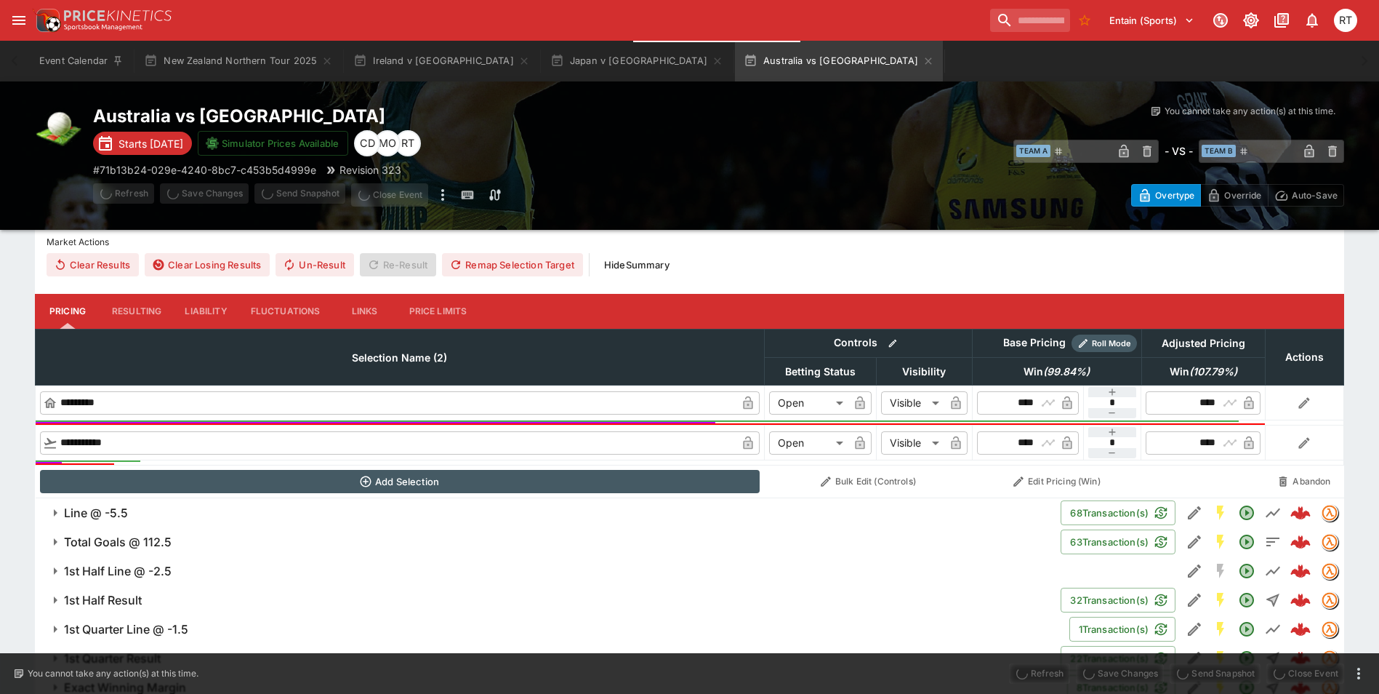
type input "****"
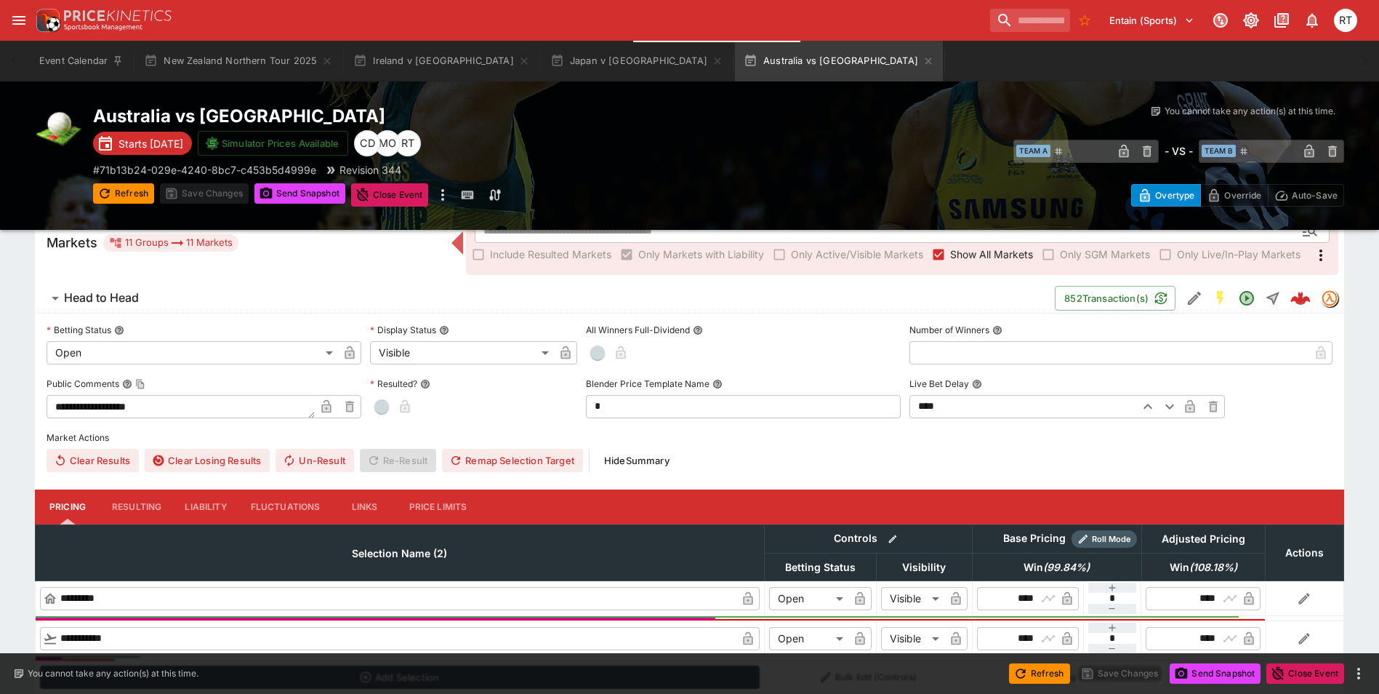
scroll to position [227, 0]
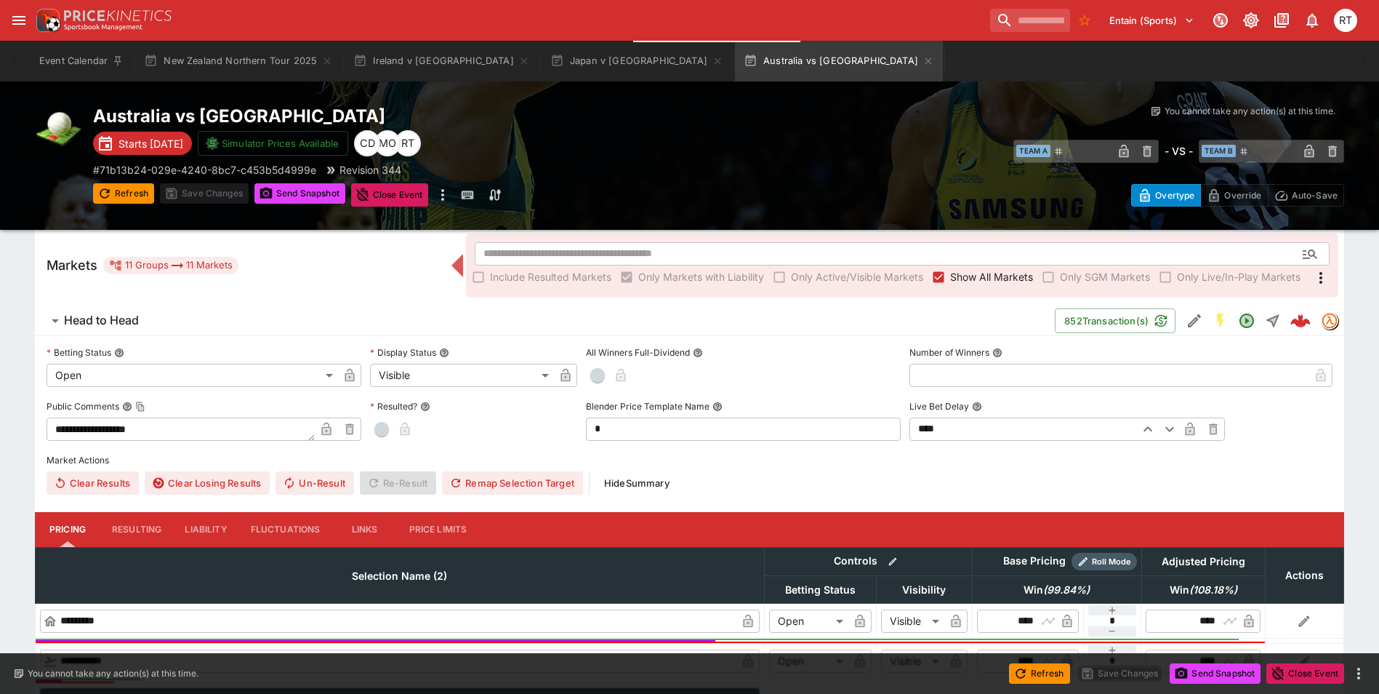
click at [161, 313] on span "Head to Head" at bounding box center [554, 320] width 980 height 15
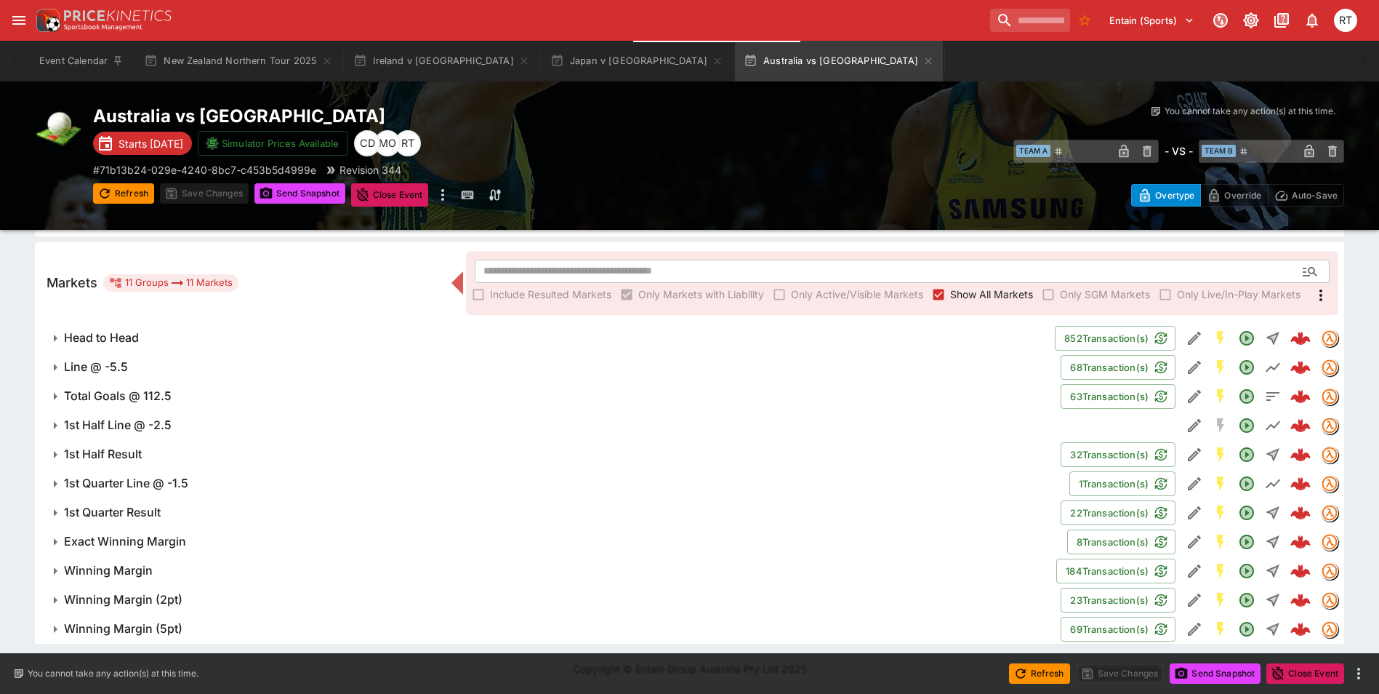
scroll to position [209, 0]
click at [151, 340] on span "Head to Head" at bounding box center [554, 337] width 980 height 15
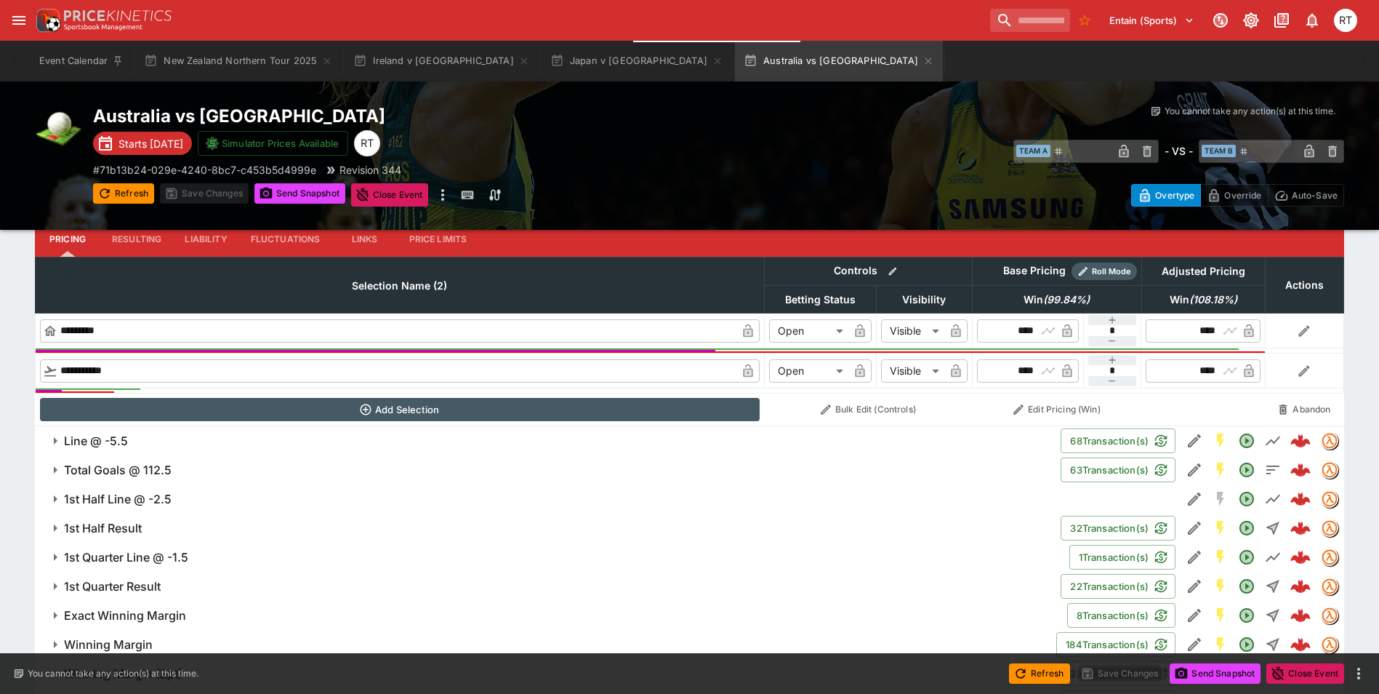
scroll to position [518, 0]
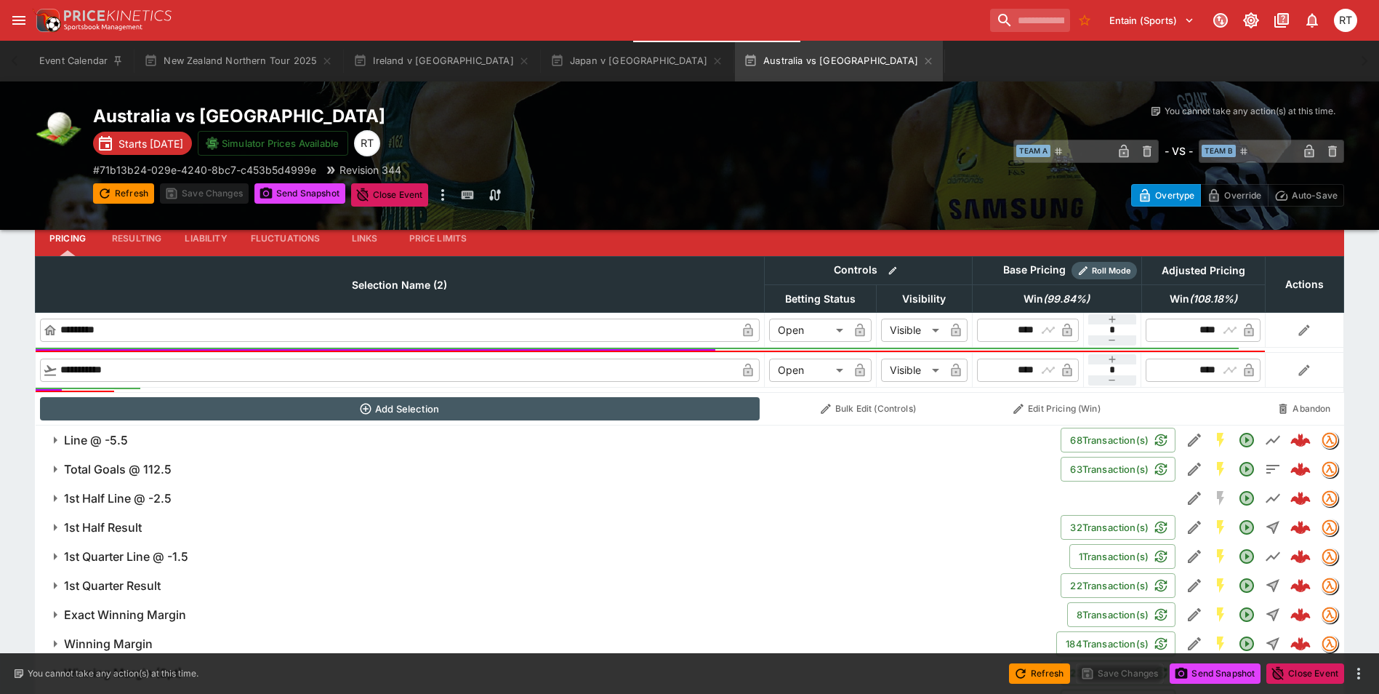
click at [127, 439] on h6 "Line @ -5.5" at bounding box center [96, 440] width 64 height 15
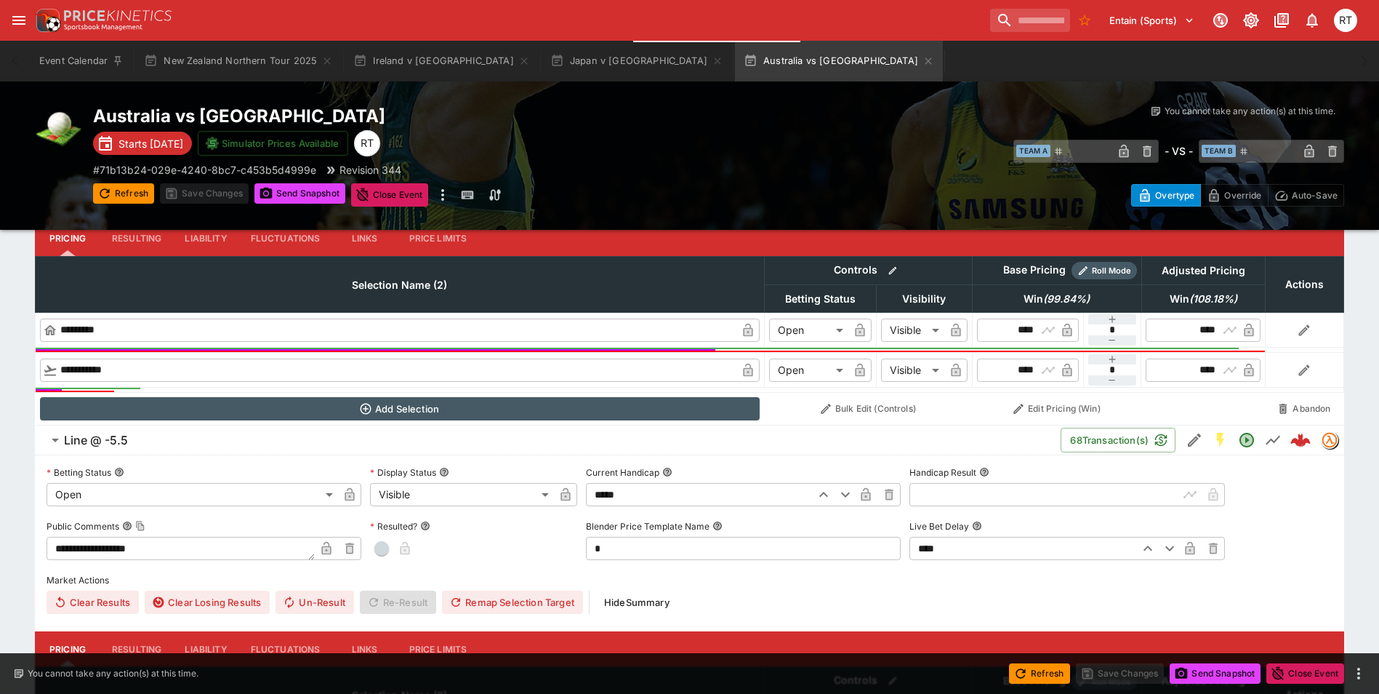
click at [127, 438] on h6 "Line @ -5.5" at bounding box center [96, 440] width 64 height 15
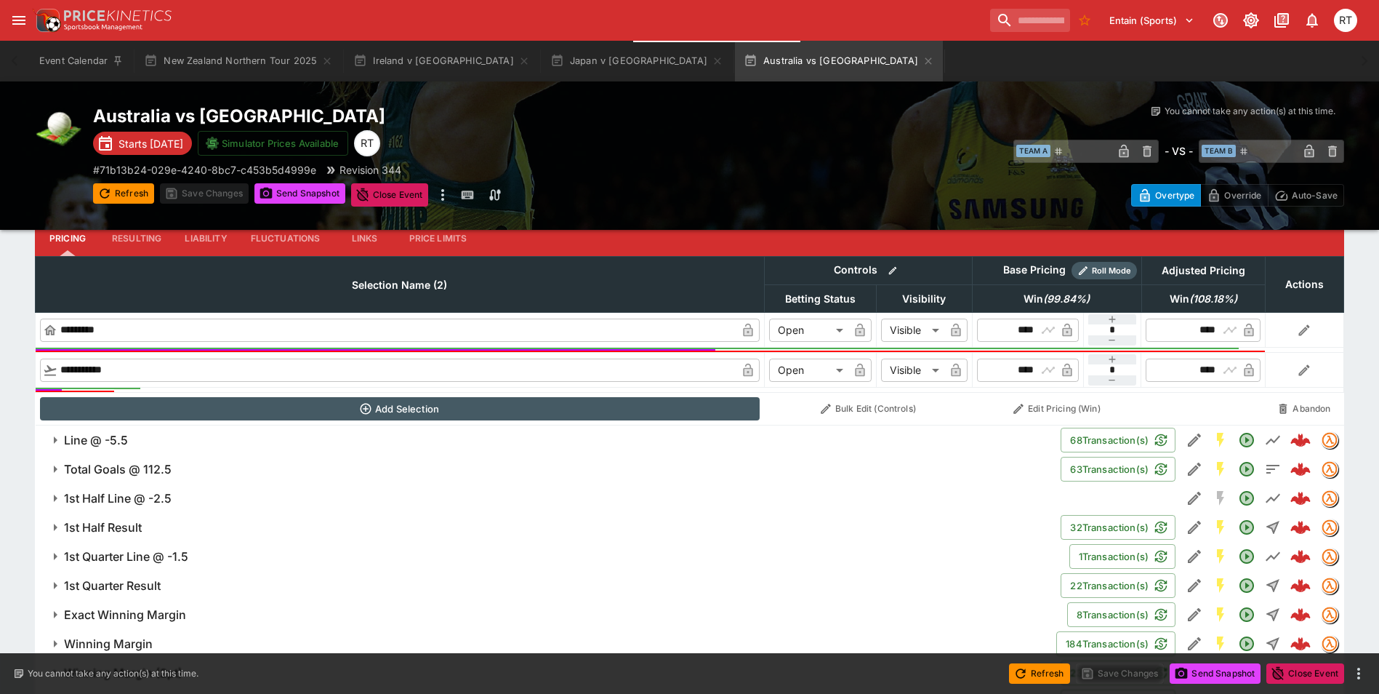
click at [165, 471] on h6 "Total Goals @ 112.5" at bounding box center [118, 469] width 108 height 15
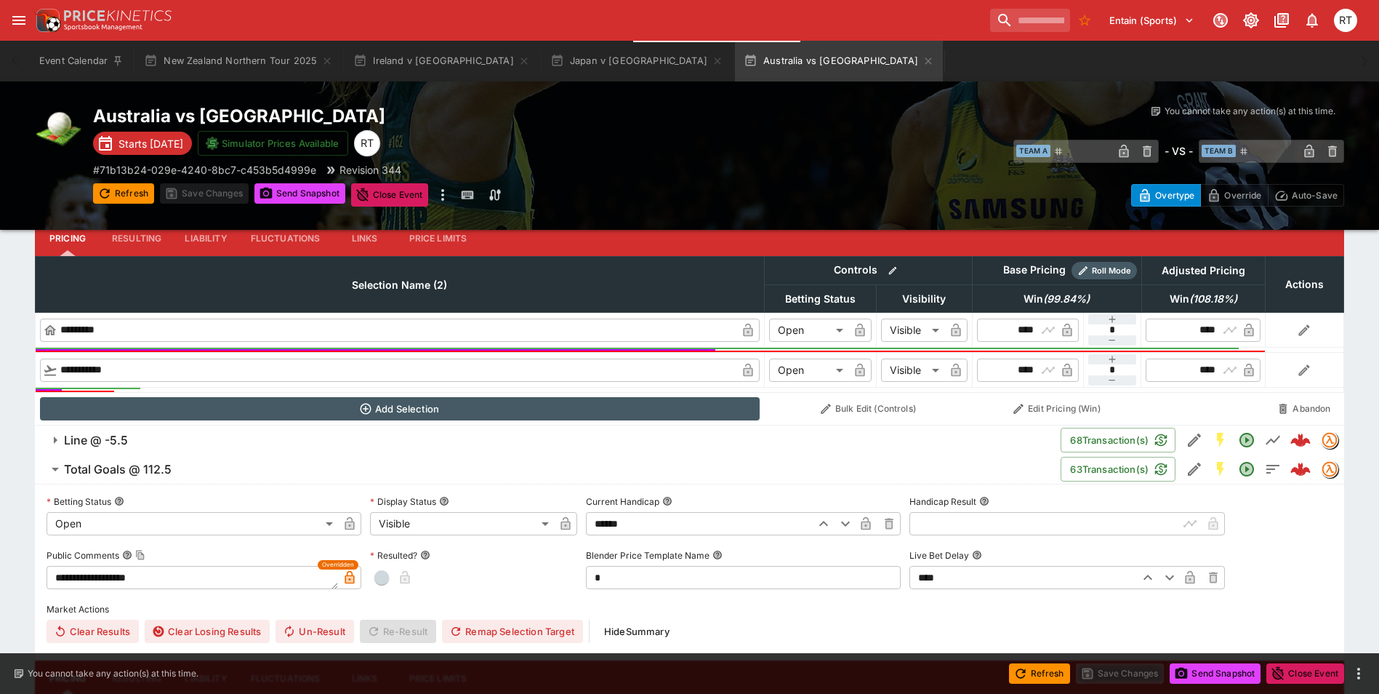
click at [165, 471] on h6 "Total Goals @ 112.5" at bounding box center [118, 469] width 108 height 15
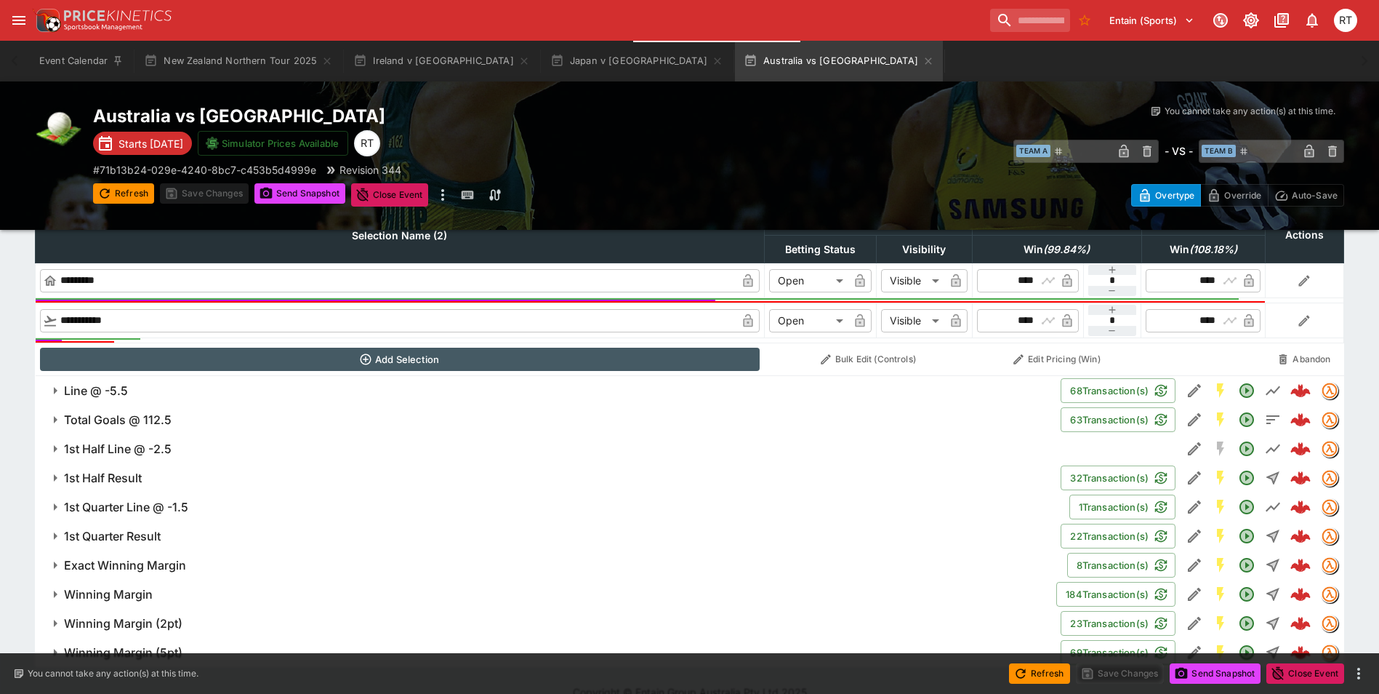
scroll to position [590, 0]
